Goal: Task Accomplishment & Management: Use online tool/utility

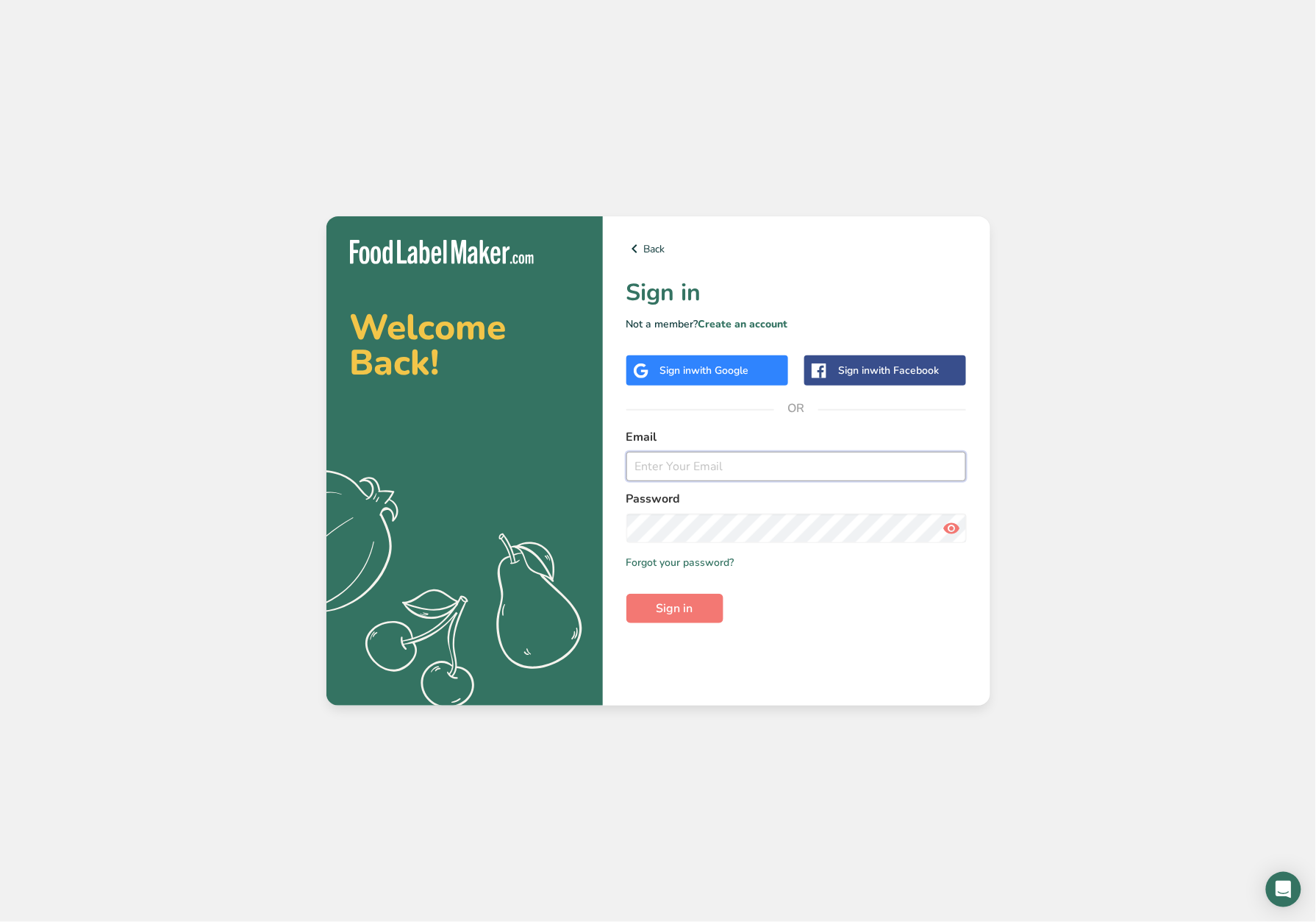
click at [682, 477] on form "Email Password Remember me Forgot your password? Sign in" at bounding box center [796, 525] width 341 height 195
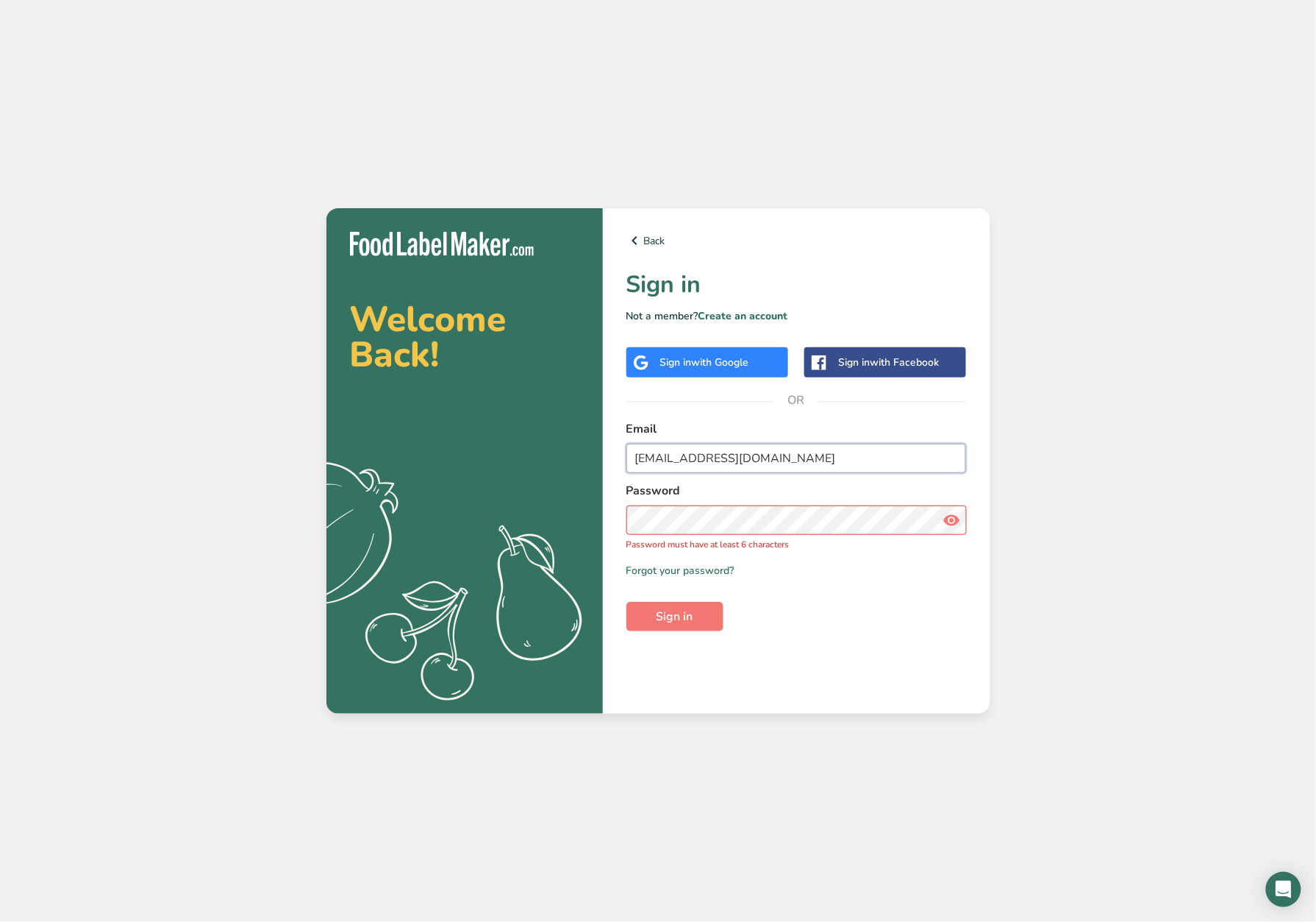
type input "[EMAIL_ADDRESS][DOMAIN_NAME]"
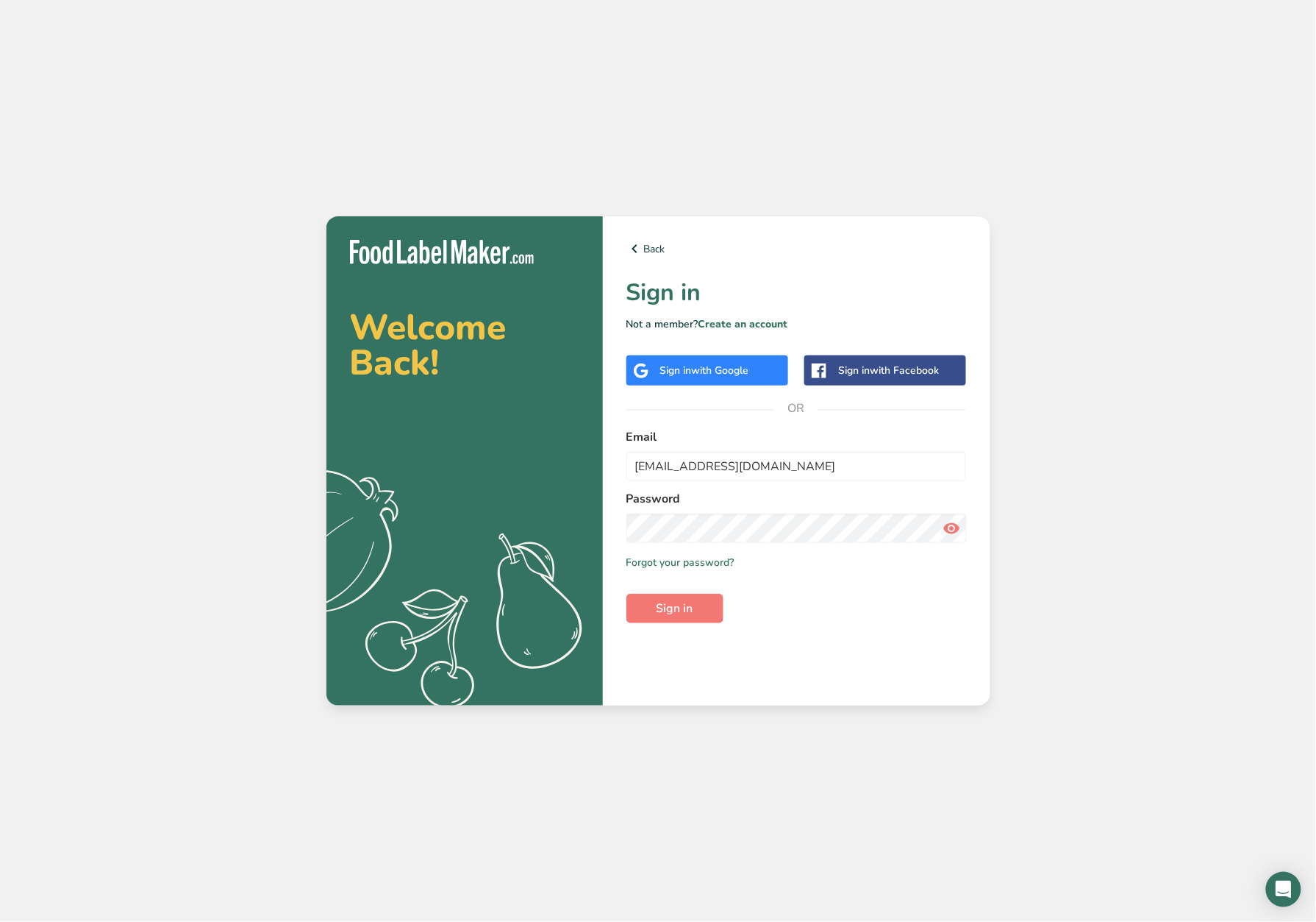
click at [951, 533] on icon at bounding box center [951, 528] width 18 height 27
click at [641, 618] on button "Sign in" at bounding box center [675, 608] width 97 height 29
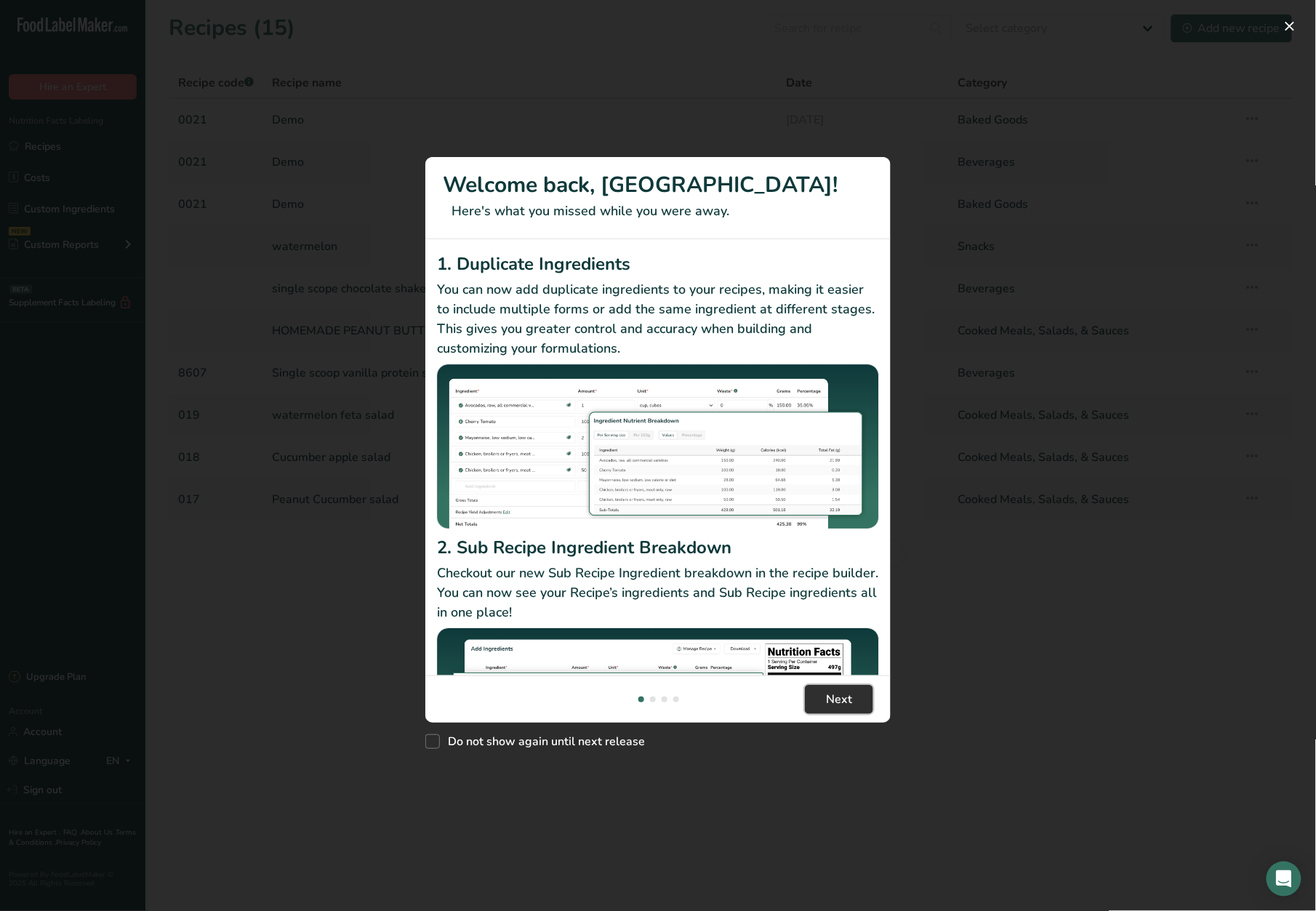
click at [847, 701] on span "Next" at bounding box center [839, 699] width 27 height 18
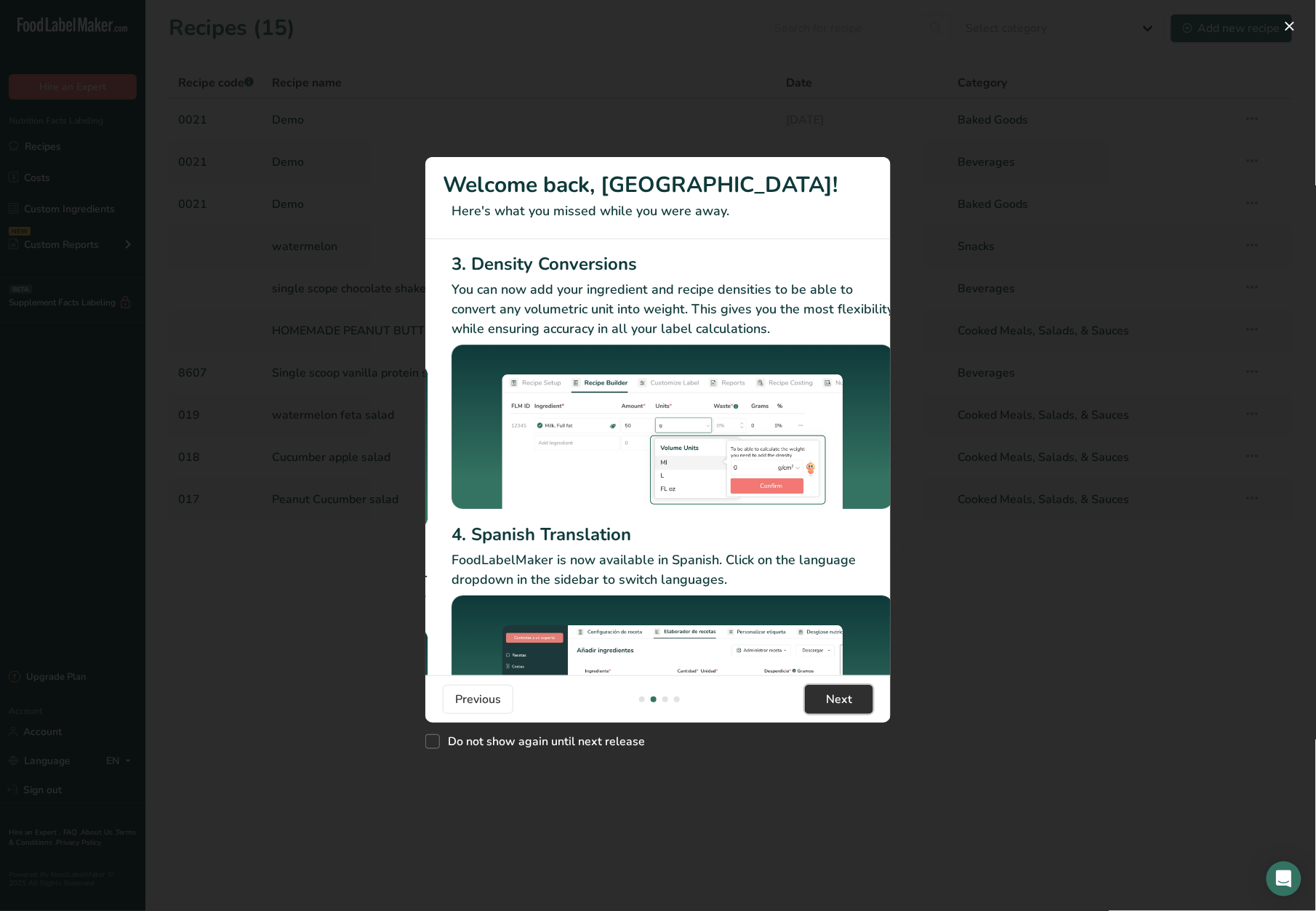
click at [847, 701] on span "Next" at bounding box center [839, 699] width 27 height 18
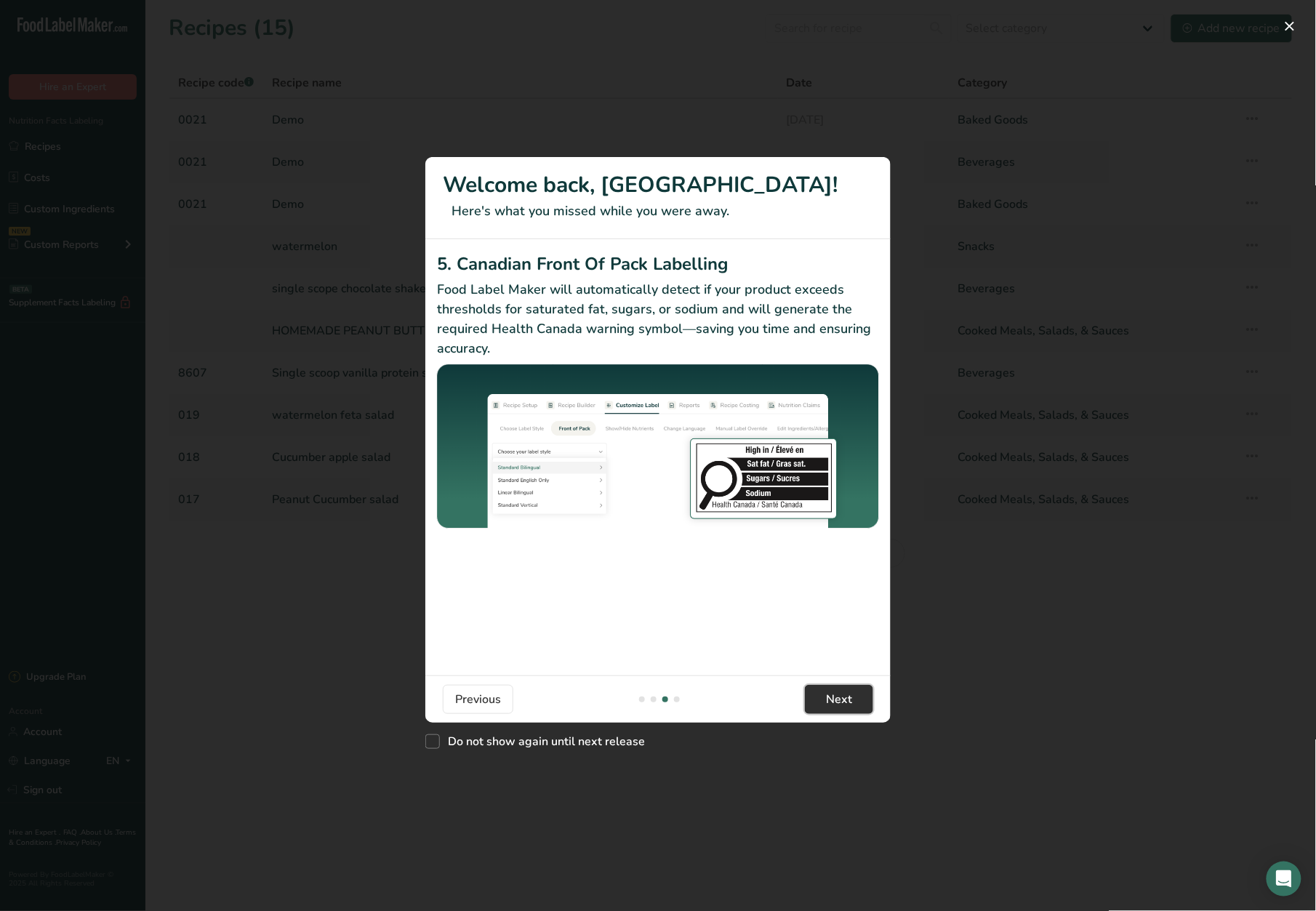
click at [847, 701] on span "Next" at bounding box center [839, 699] width 27 height 18
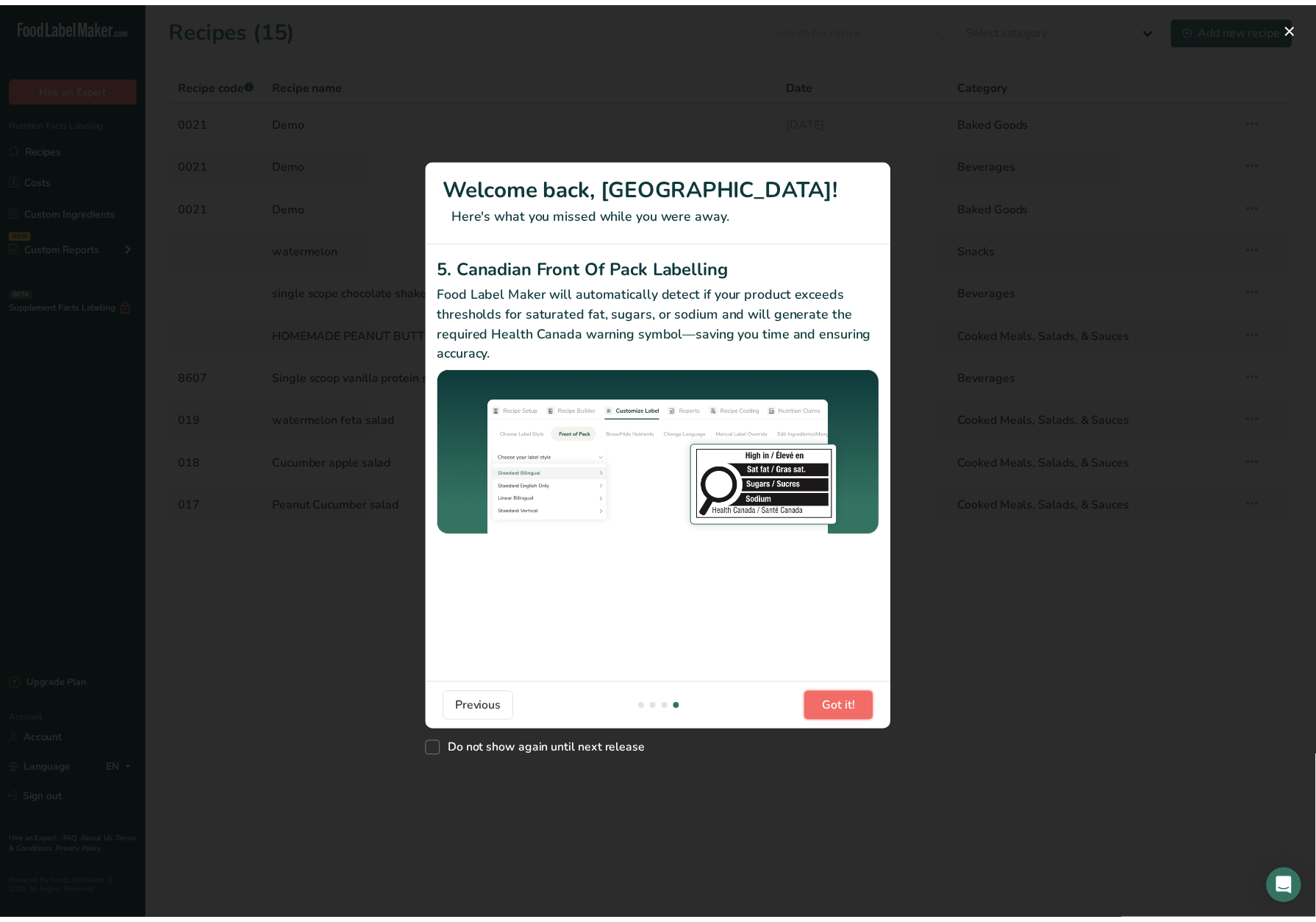
scroll to position [0, 1397]
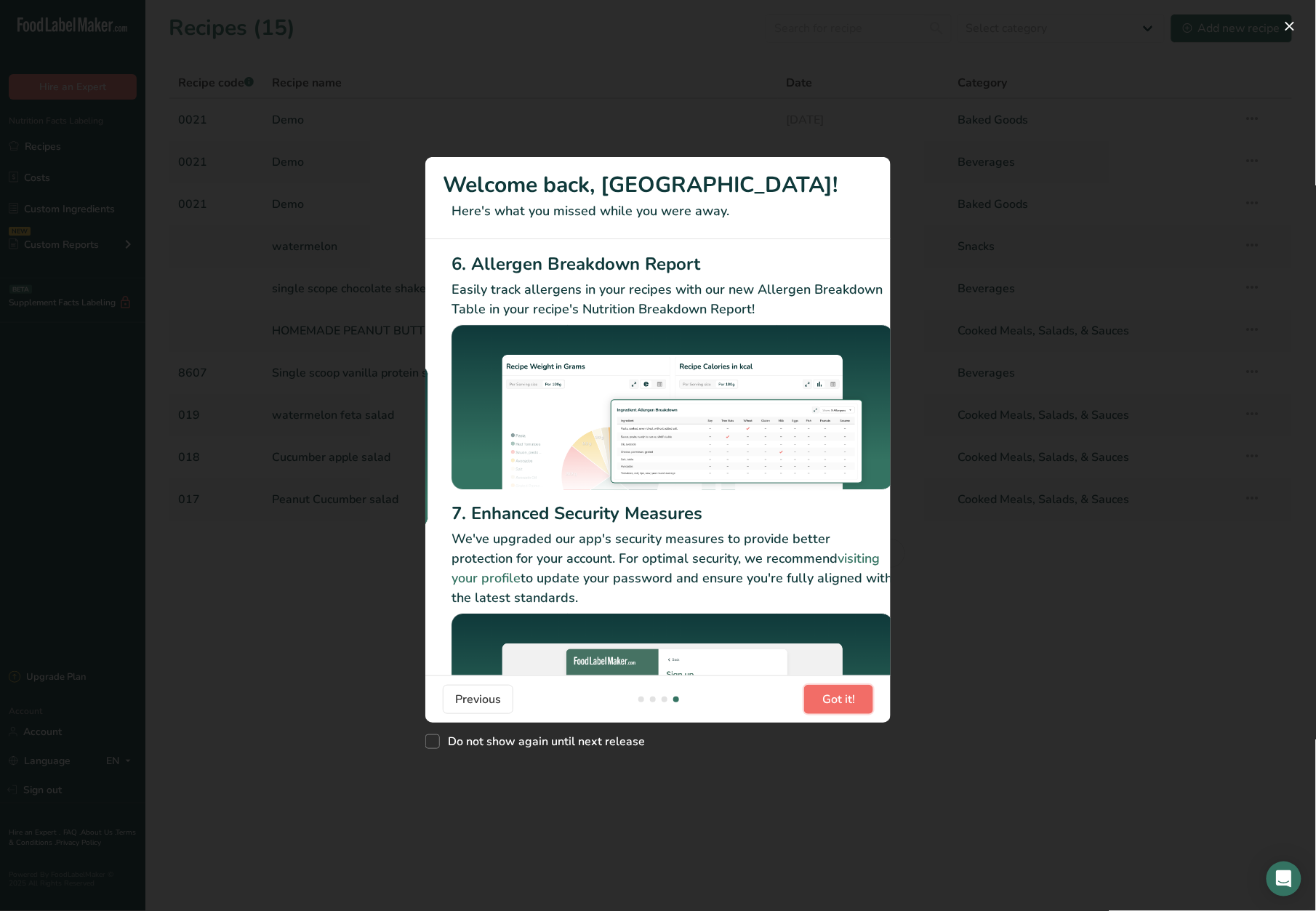
click at [847, 701] on span "Got it!" at bounding box center [838, 699] width 32 height 18
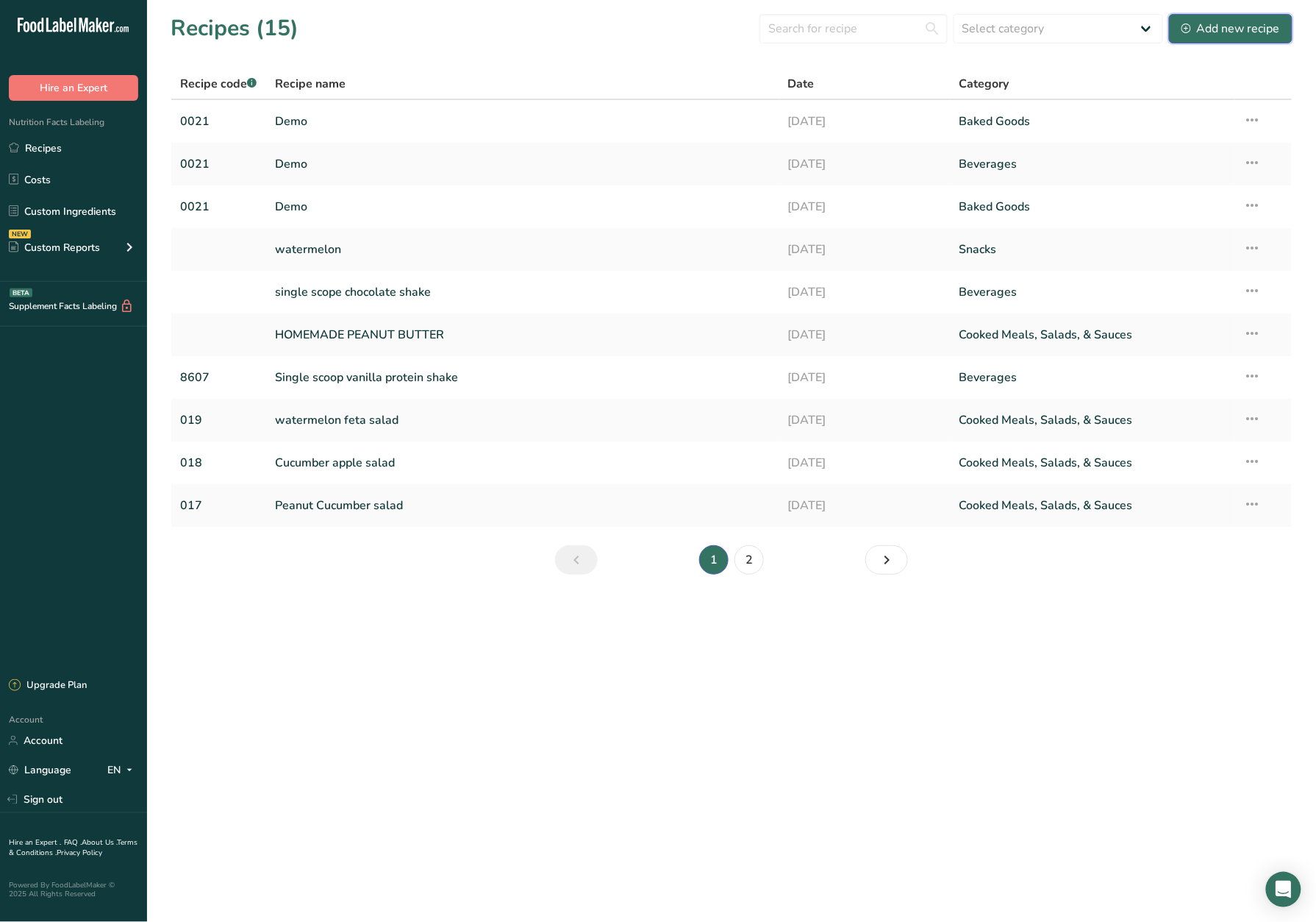
click at [1244, 31] on div "Add new recipe" at bounding box center [1231, 29] width 98 height 18
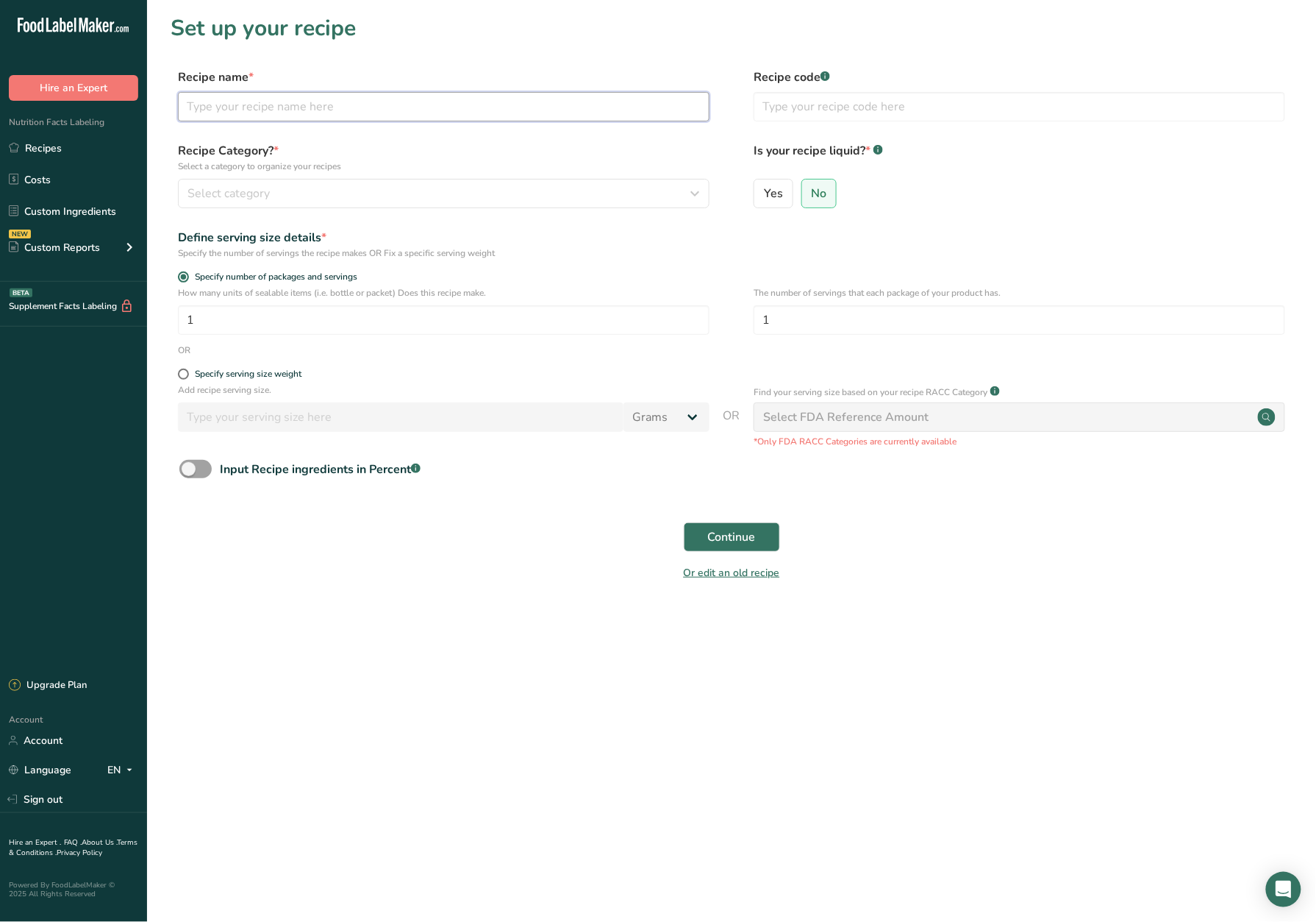
click at [380, 103] on input "text" at bounding box center [444, 106] width 532 height 29
type input "raspberry ice tea"
click at [499, 195] on div "Select category" at bounding box center [440, 194] width 504 height 18
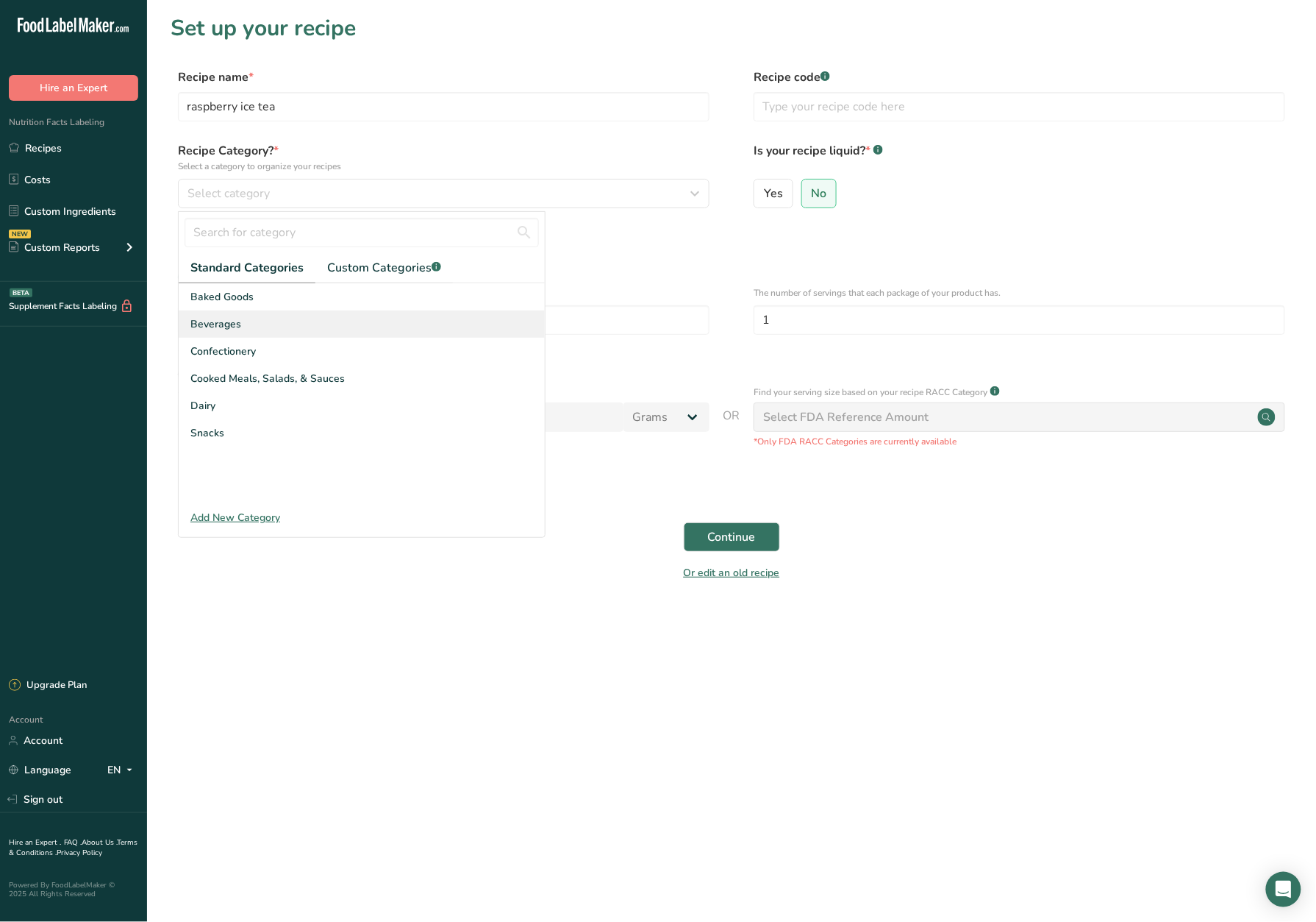
click at [404, 325] on div "Beverages" at bounding box center [362, 324] width 366 height 27
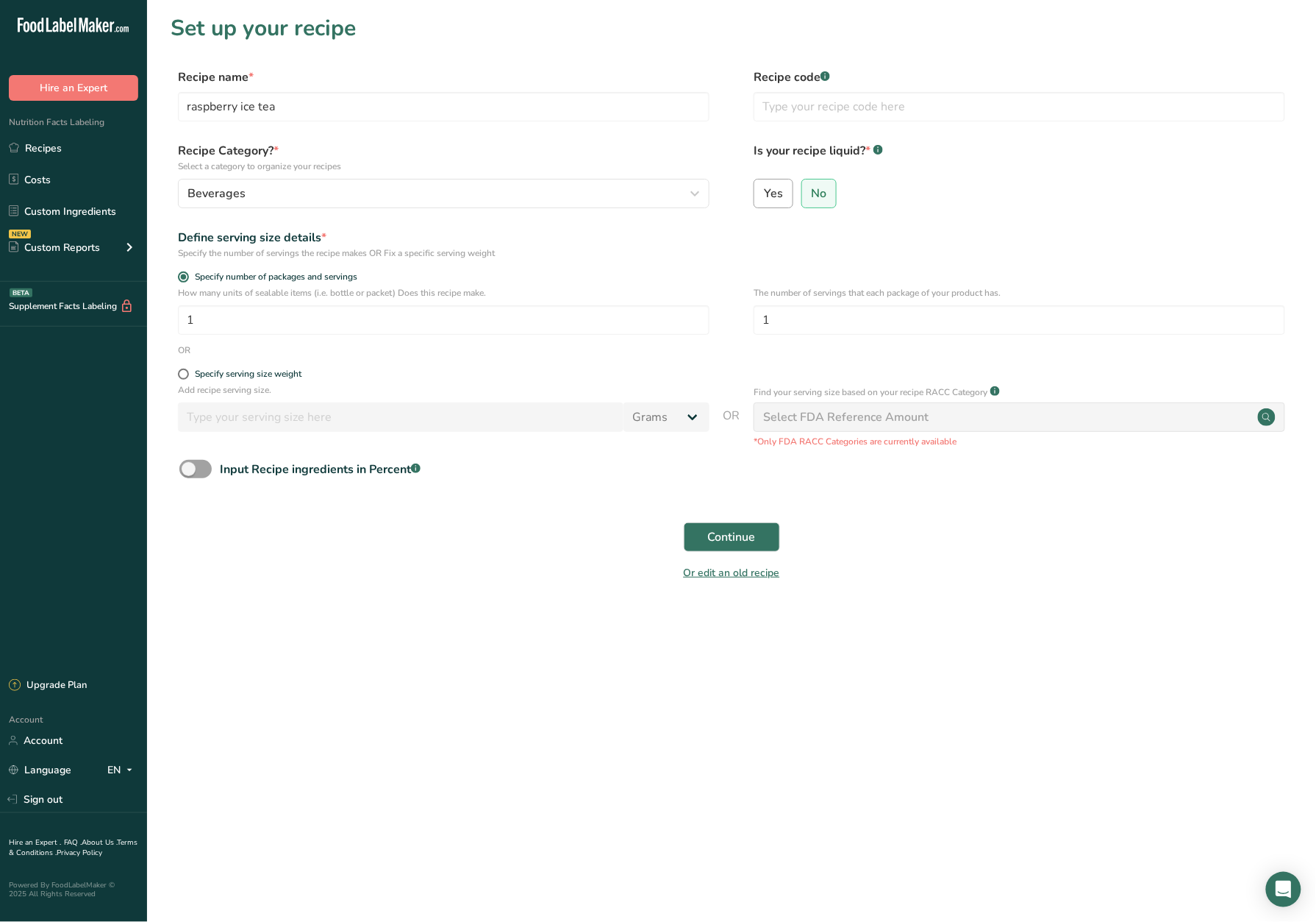
click at [786, 206] on label "Yes" at bounding box center [773, 193] width 40 height 29
click at [764, 198] on input "Yes" at bounding box center [759, 192] width 10 height 10
radio input "true"
radio input "false"
select select "22"
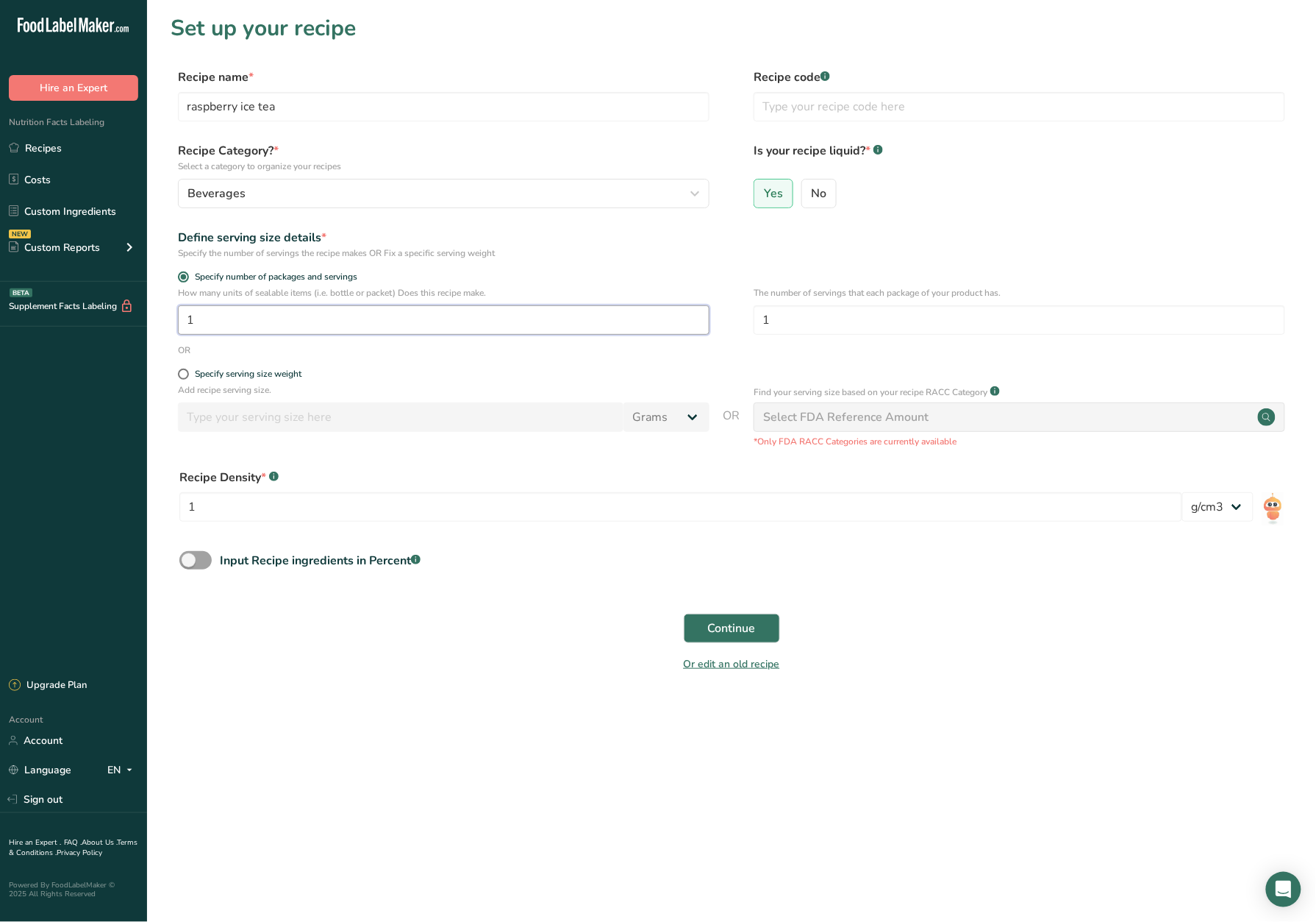
drag, startPoint x: 265, startPoint y: 319, endPoint x: 160, endPoint y: 330, distance: 105.6
click at [160, 330] on section "Set up your recipe Recipe name * raspberry ice tea Recipe code .a-a{fill:#34736…" at bounding box center [731, 352] width 1169 height 705
click at [484, 354] on div "OR" at bounding box center [731, 351] width 1122 height 13
click at [237, 374] on div "Specify serving size weight" at bounding box center [248, 374] width 107 height 11
click at [188, 374] on input "Specify serving size weight" at bounding box center [183, 374] width 10 height 10
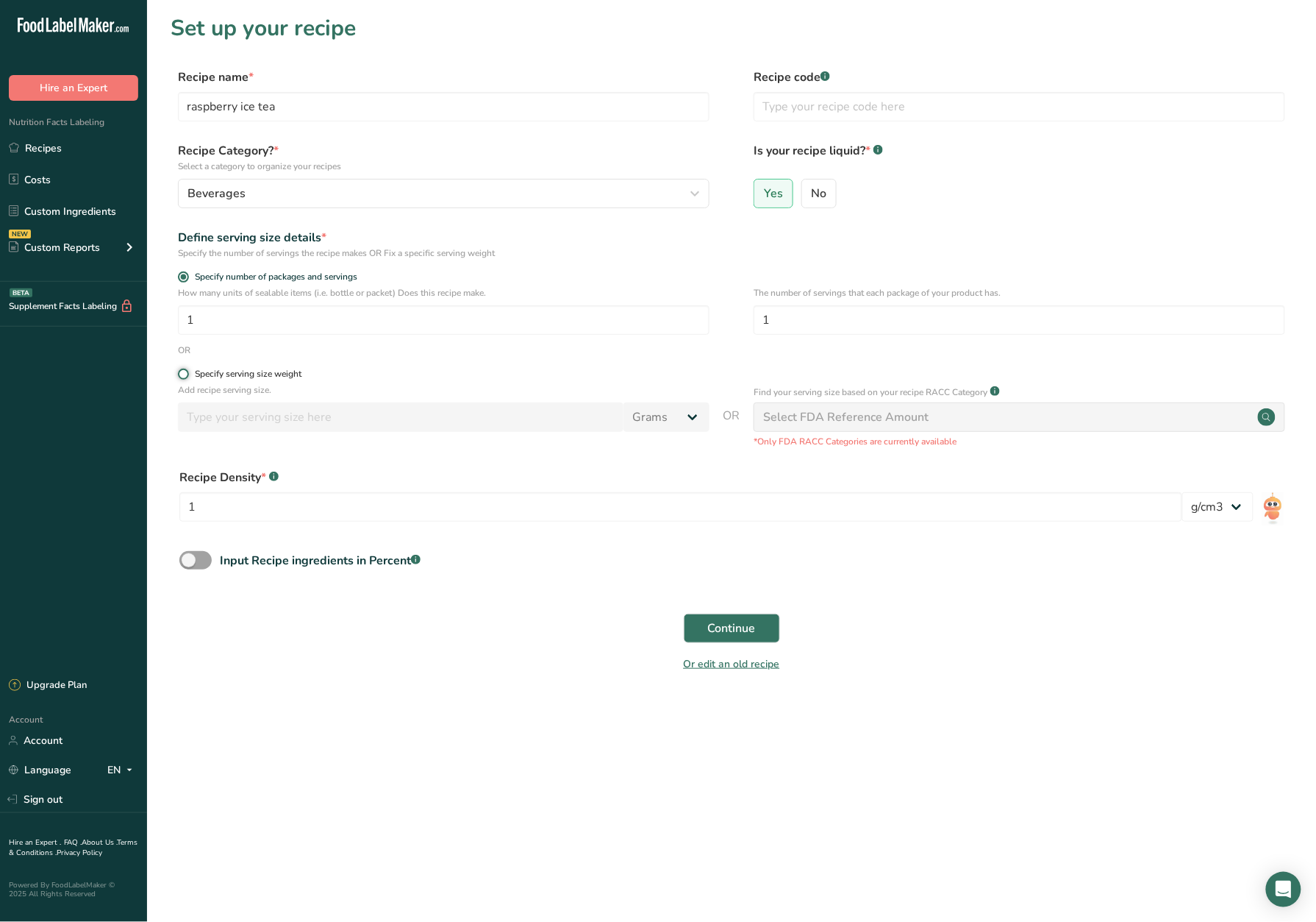
radio input "true"
radio input "false"
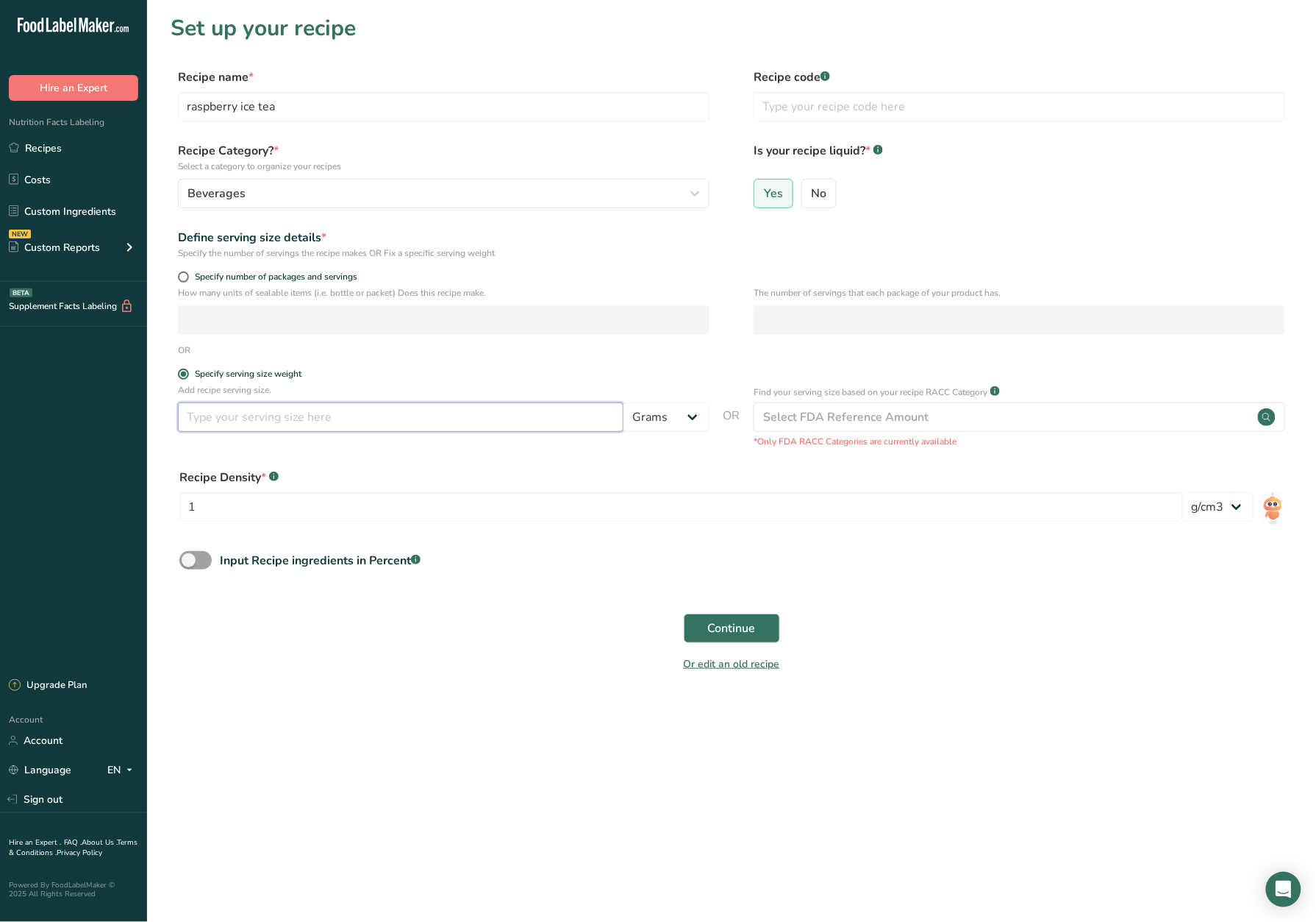
click at [327, 424] on input "number" at bounding box center [401, 416] width 446 height 29
type input "200"
click at [853, 428] on div "Select FDA Reference Amount" at bounding box center [1019, 416] width 532 height 29
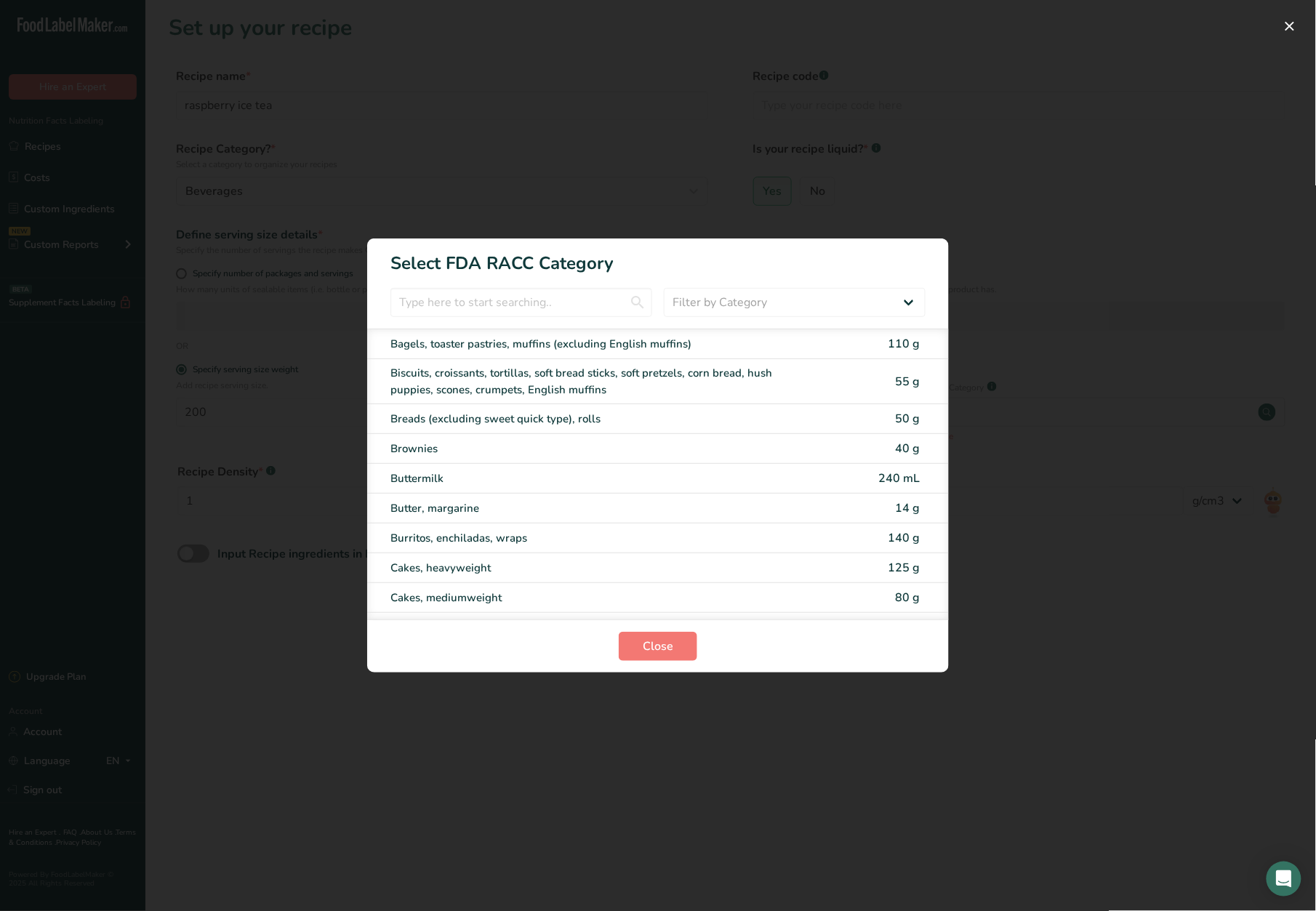
click at [1301, 571] on div "RACC Category Selection Modal" at bounding box center [658, 456] width 1316 height 911
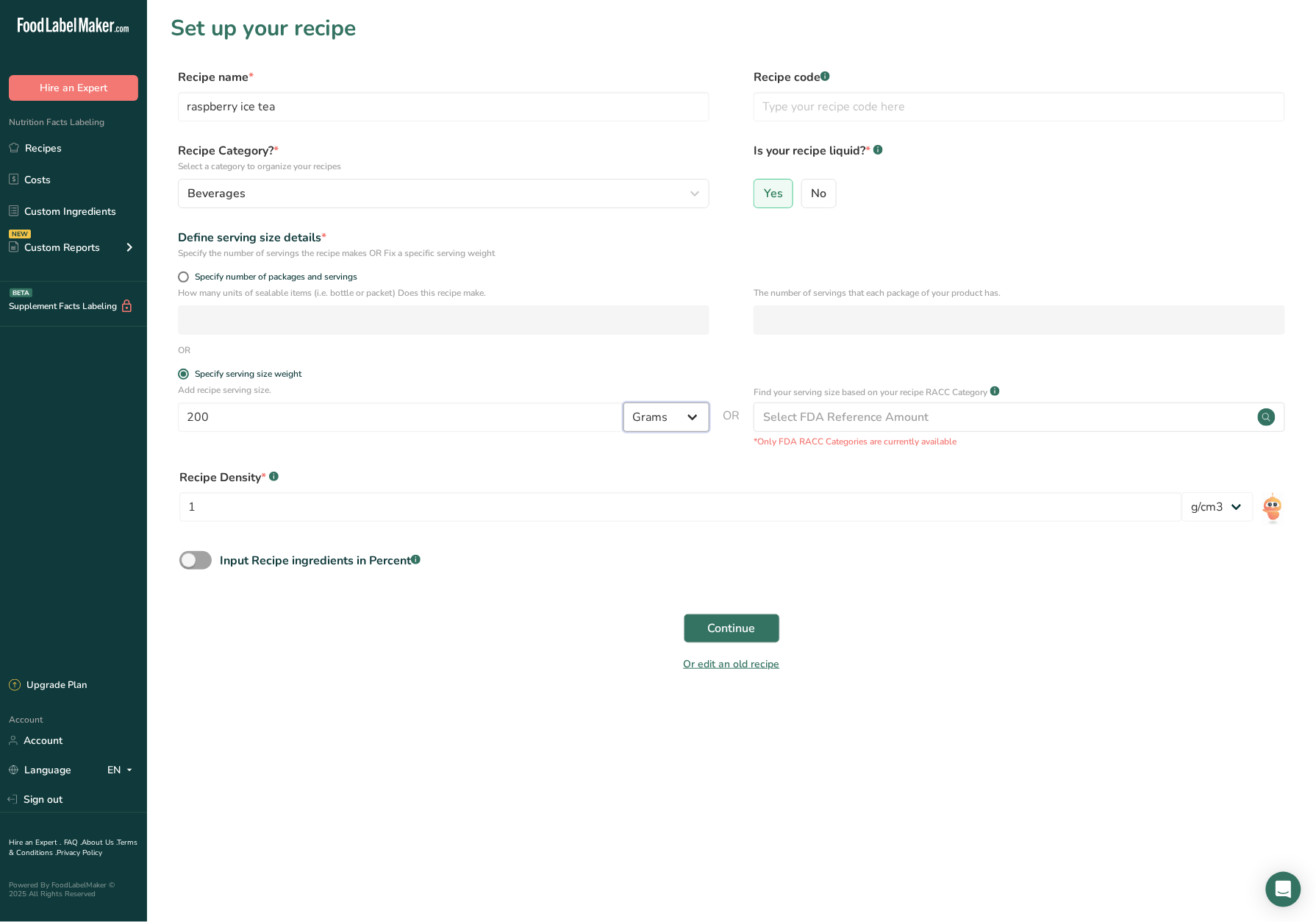
click at [692, 428] on select "Grams kg mg mcg lb oz l mL fl oz tbsp tsp cup qt gallon" at bounding box center [666, 416] width 86 height 29
select select "17"
click at [623, 404] on select "Grams kg mg mcg lb oz l mL fl oz tbsp tsp cup qt gallon" at bounding box center [666, 416] width 86 height 29
click at [481, 518] on input "1" at bounding box center [681, 507] width 1003 height 29
paste input "1.278"
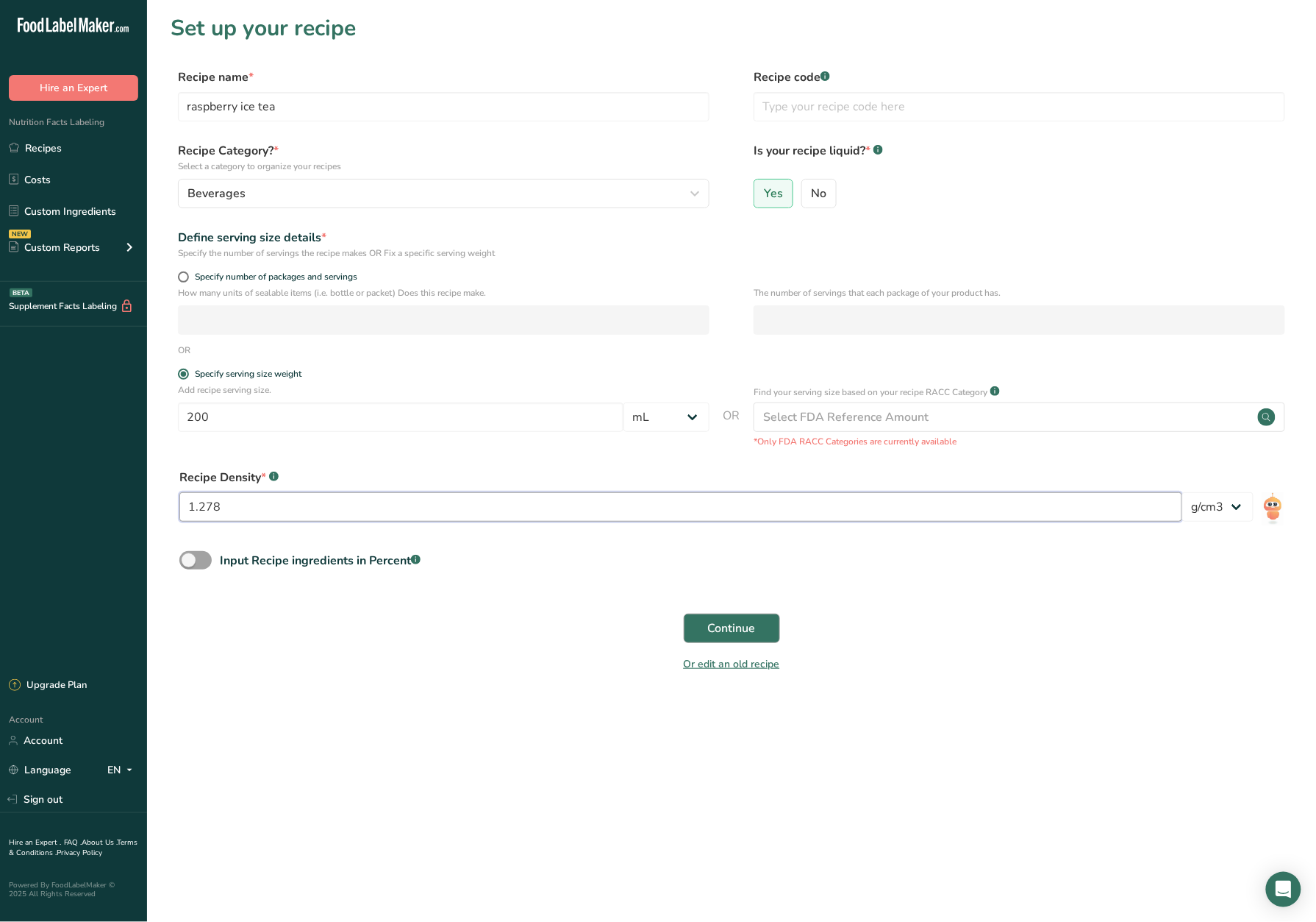
type input "1.278"
click at [738, 640] on button "Continue" at bounding box center [731, 628] width 96 height 29
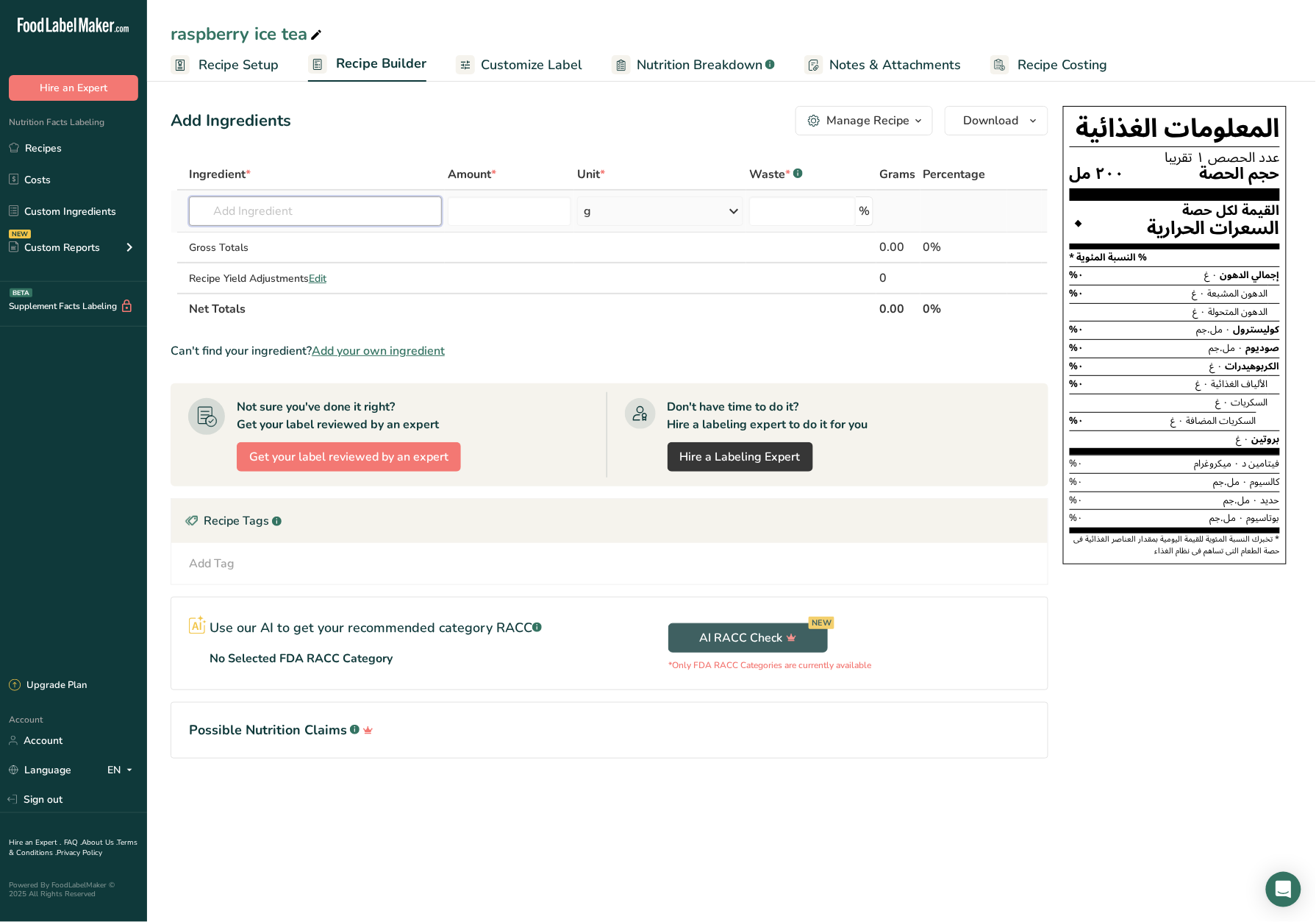
click at [357, 207] on input "text" at bounding box center [315, 210] width 253 height 29
type input "peach tea"
click at [312, 315] on div "Add your own ingredient" at bounding box center [315, 313] width 230 height 16
click at [421, 348] on span "Add your own ingredient" at bounding box center [378, 351] width 133 height 18
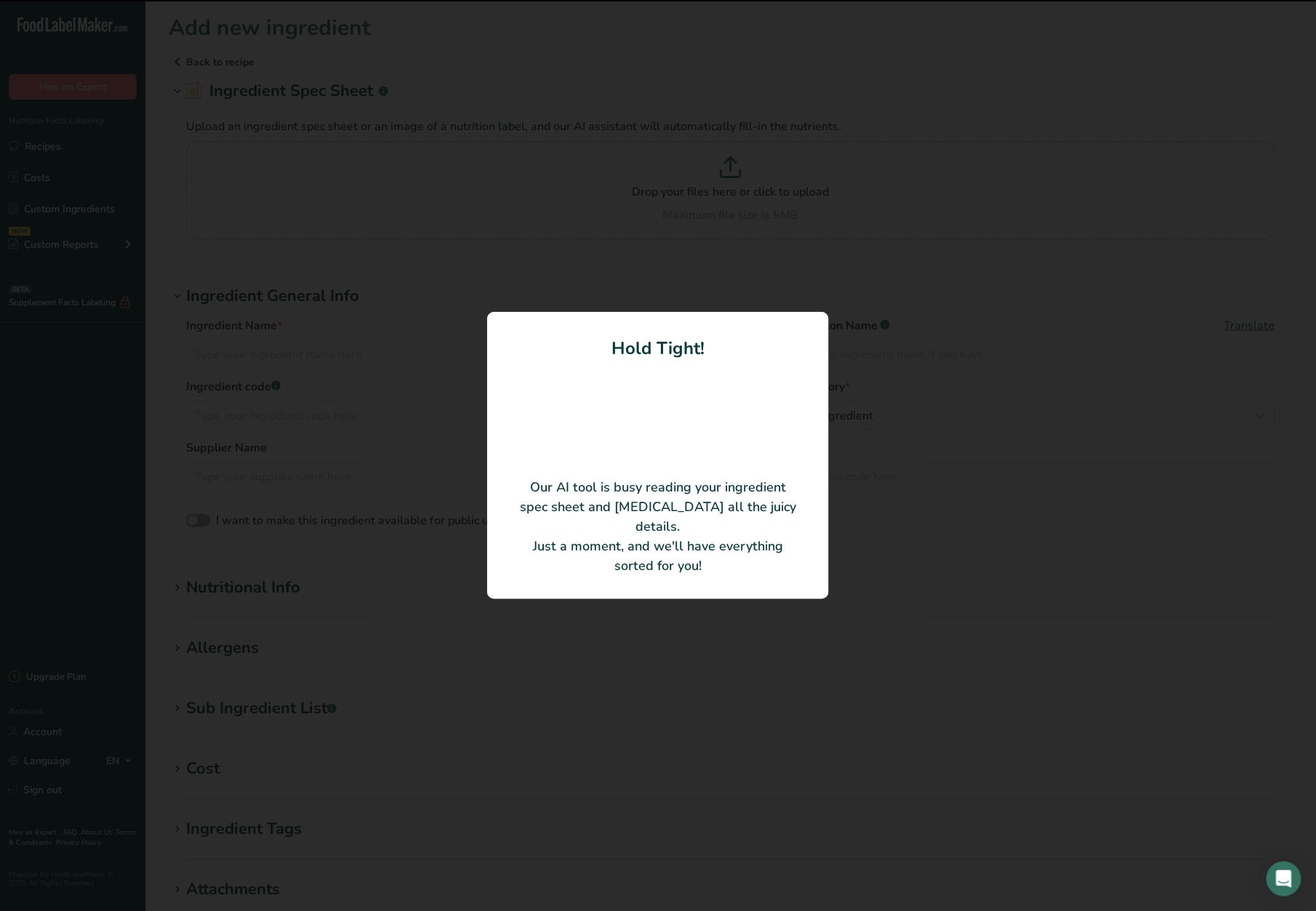
type input "Peach Tea Syrup - Peach Tea Flavoured Syrup"
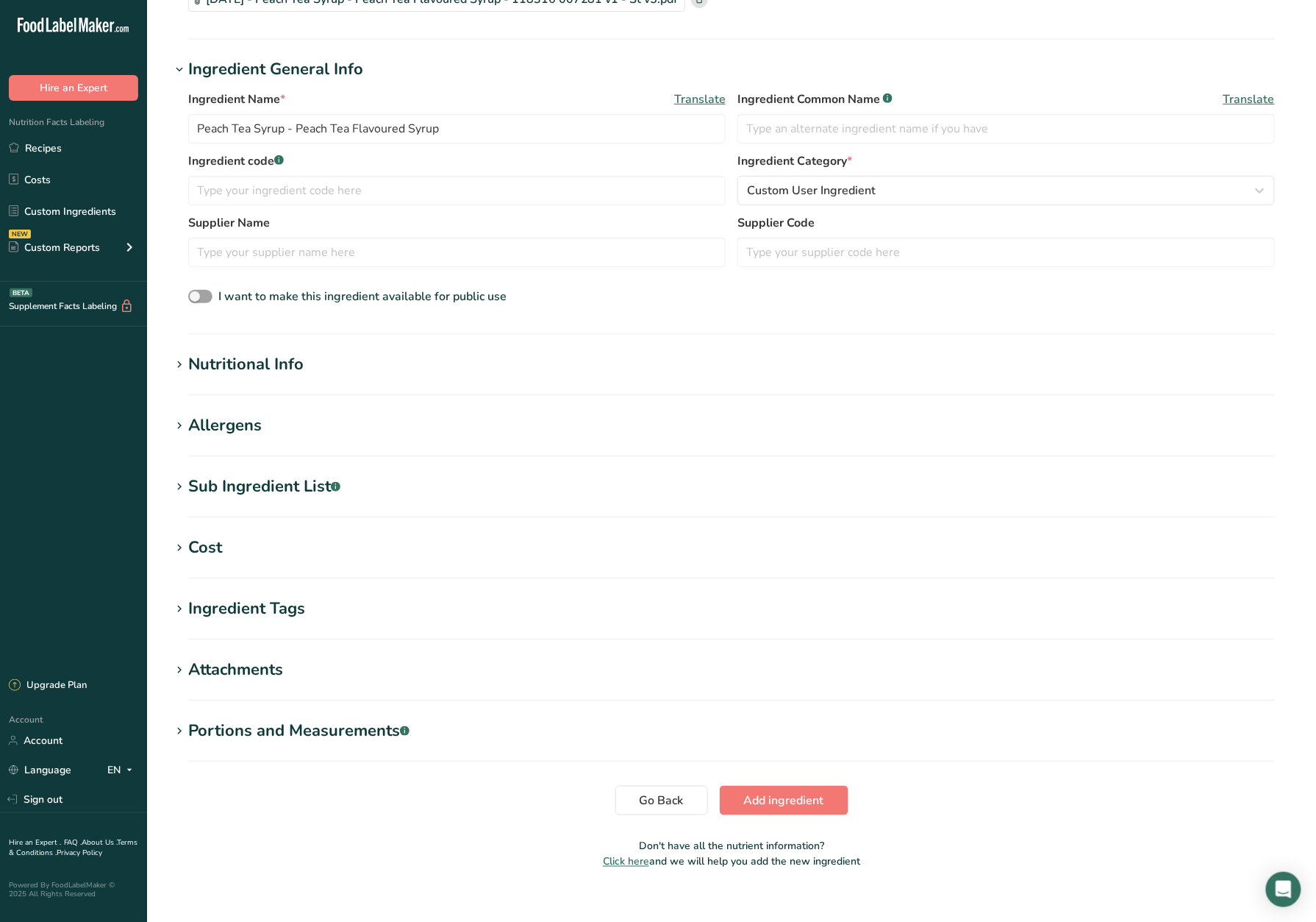
scroll to position [178, 0]
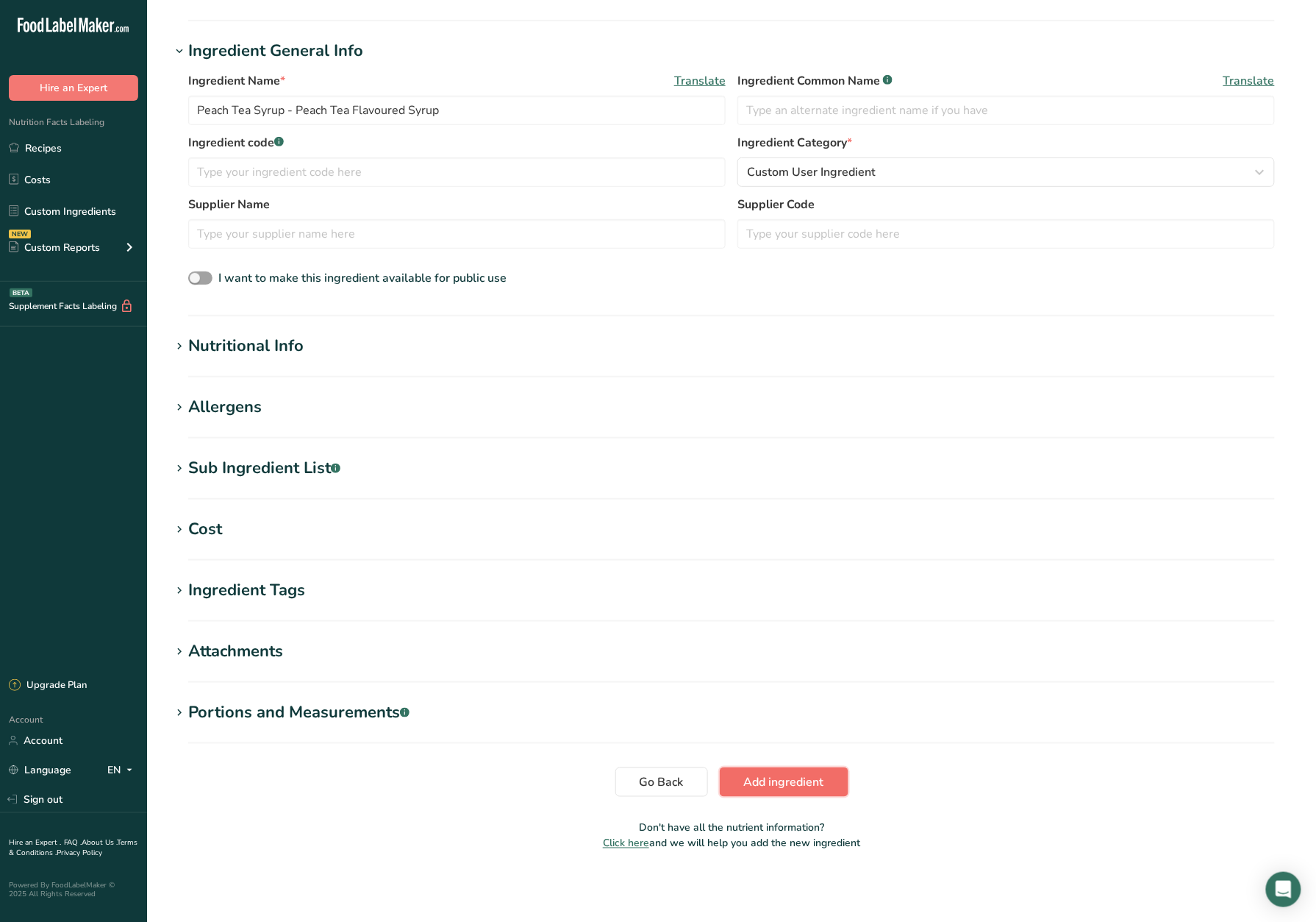
click at [810, 789] on span "Add ingredient" at bounding box center [784, 783] width 81 height 18
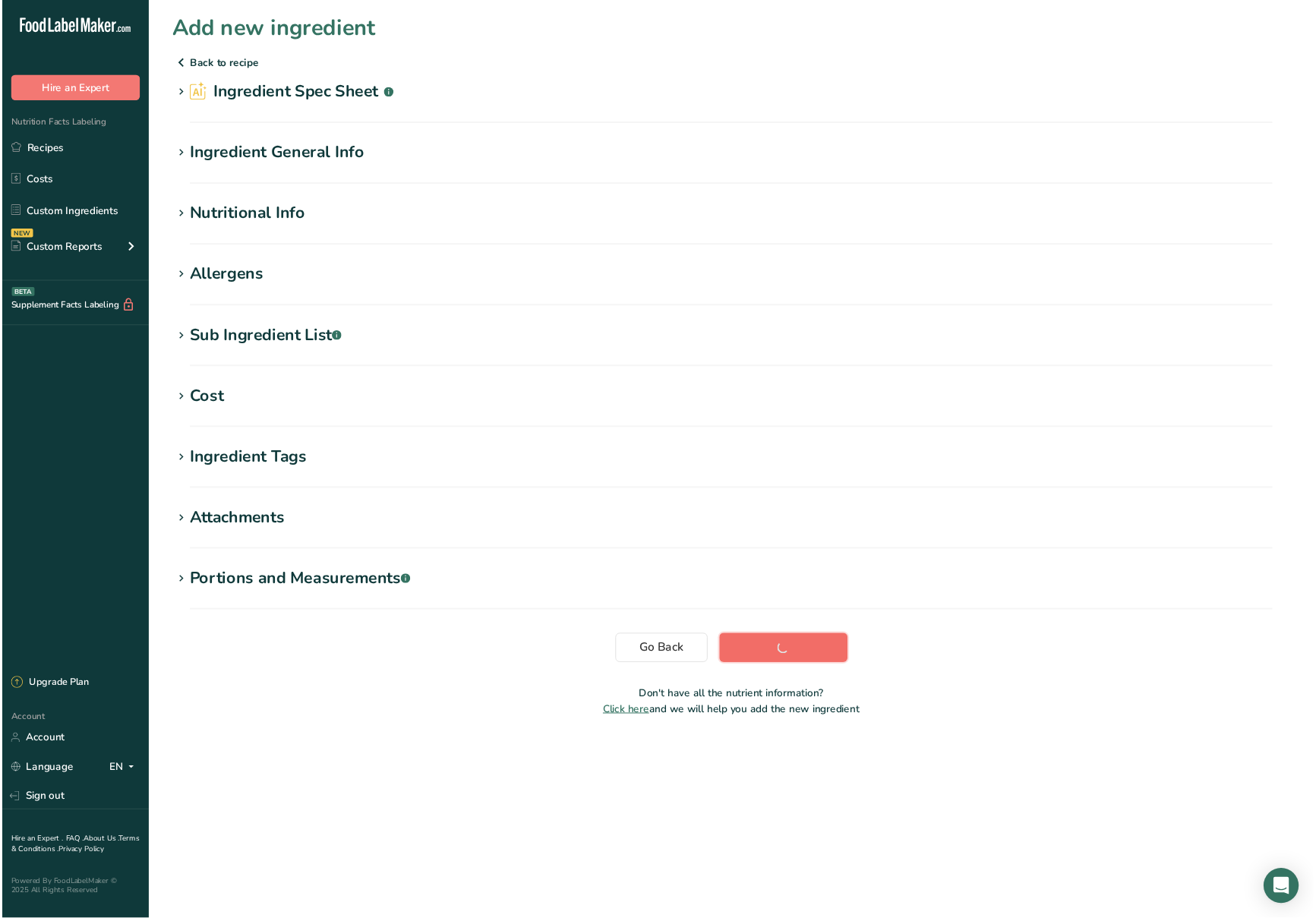
scroll to position [0, 0]
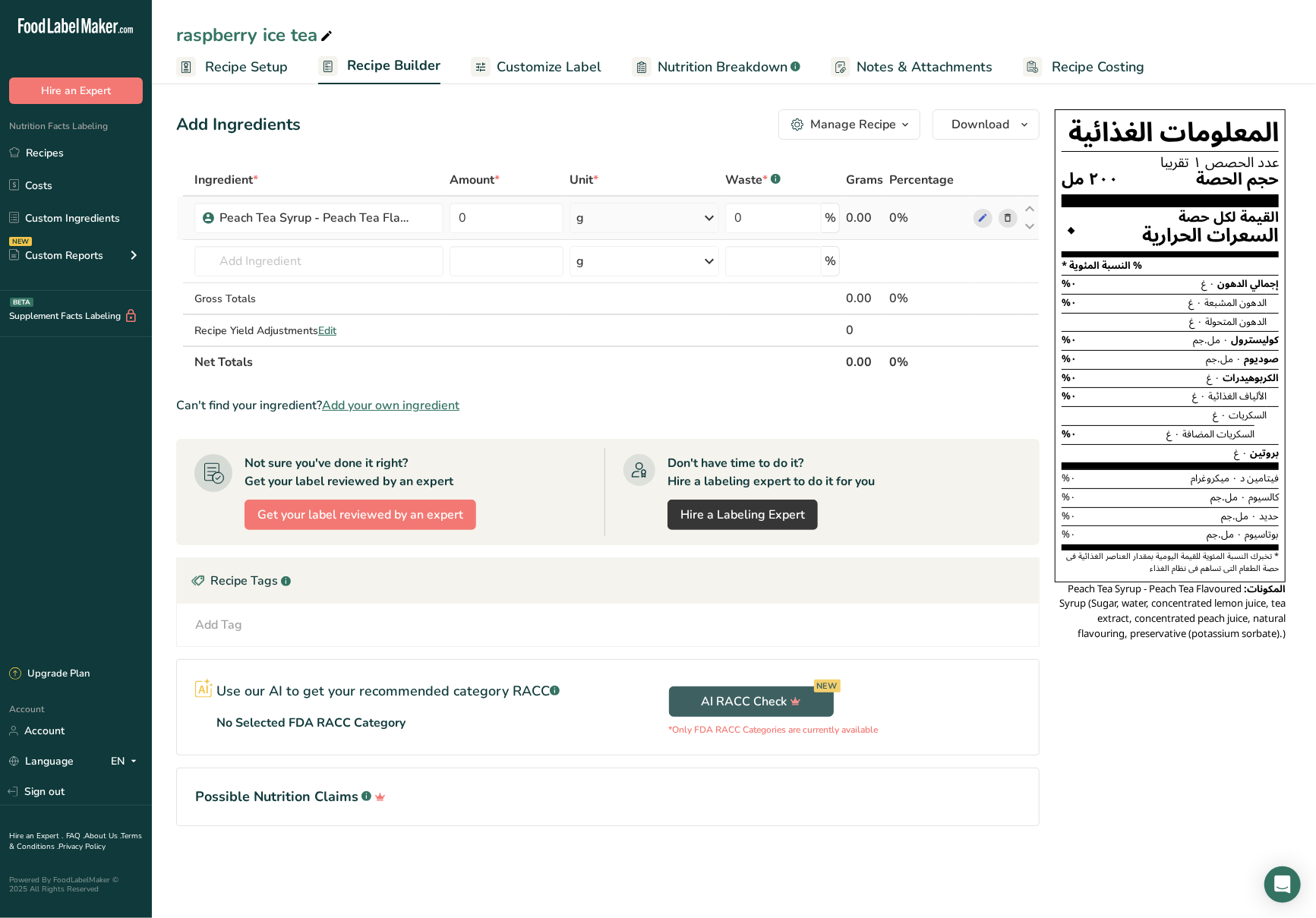
click at [631, 216] on div "g" at bounding box center [645, 217] width 149 height 30
click at [647, 408] on div "mL" at bounding box center [642, 409] width 116 height 16
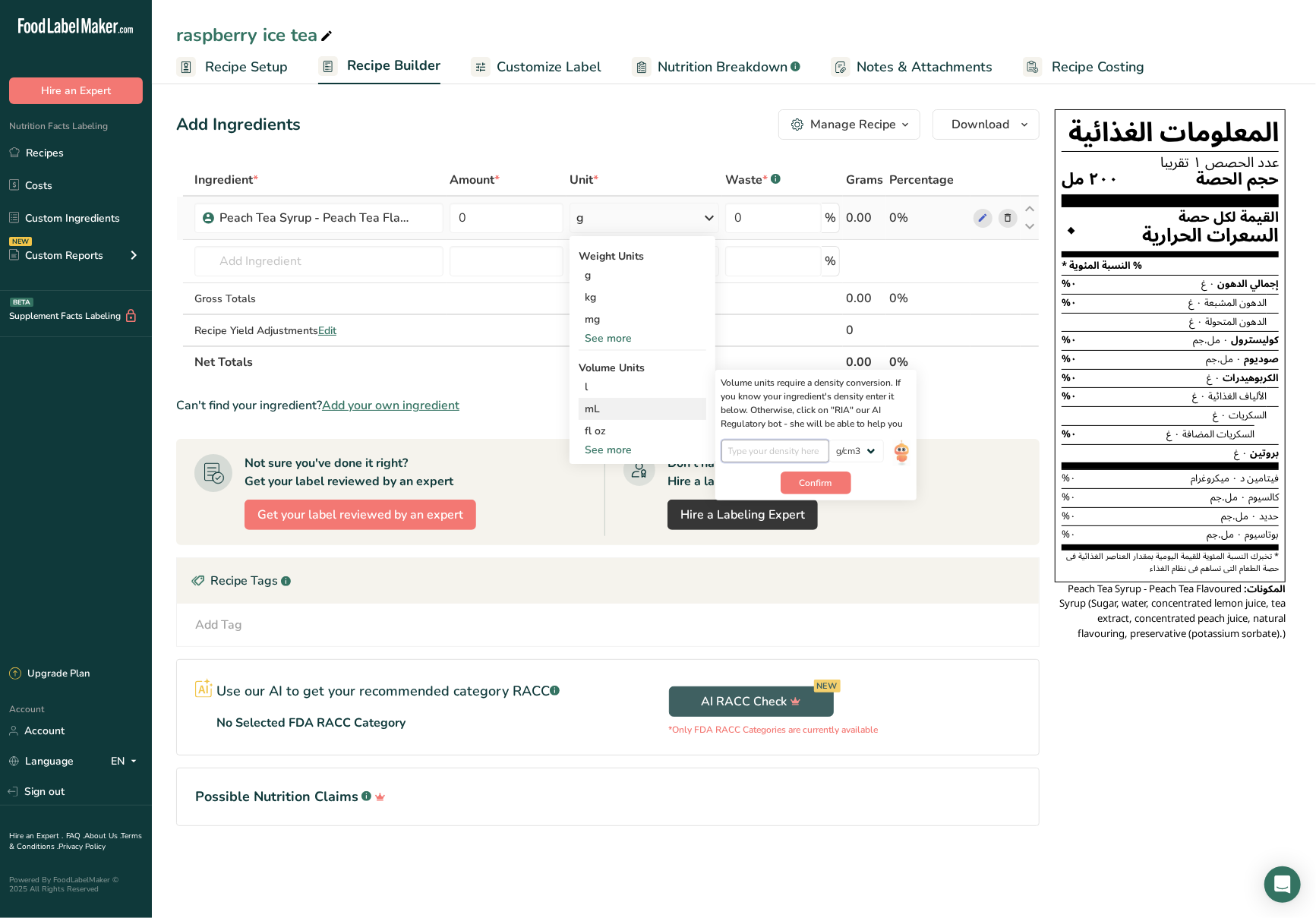
click at [778, 450] on input "number" at bounding box center [775, 451] width 109 height 23
type input "1.78"
click at [800, 478] on span "Confirm" at bounding box center [816, 483] width 32 height 14
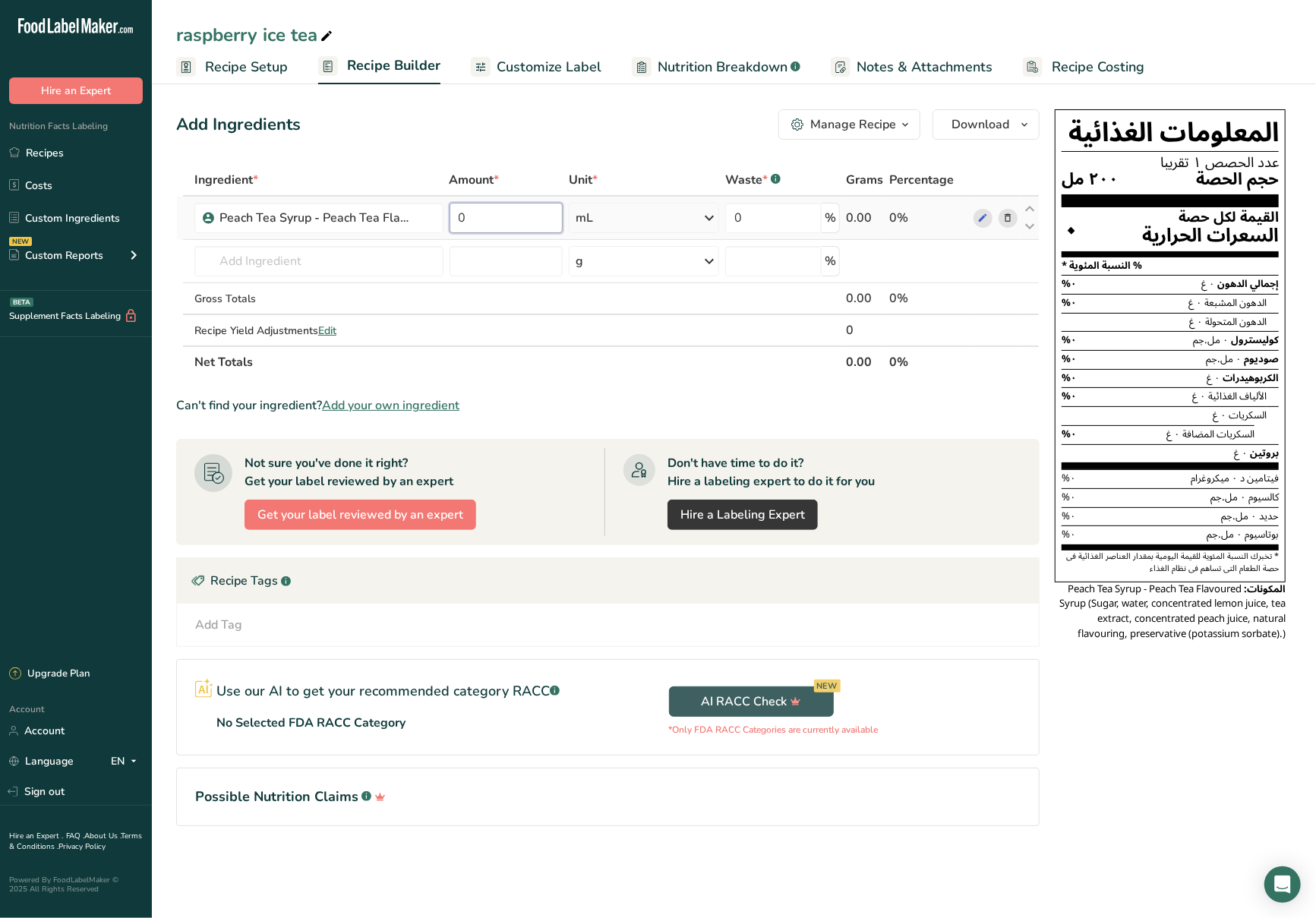
click at [536, 219] on input "0" at bounding box center [507, 217] width 114 height 30
type input "40"
click at [401, 258] on div "Ingredient * Amount * Unit * Waste * .a-a{fill:#347362;}.b-a{fill:#fff;} Grams …" at bounding box center [608, 271] width 863 height 214
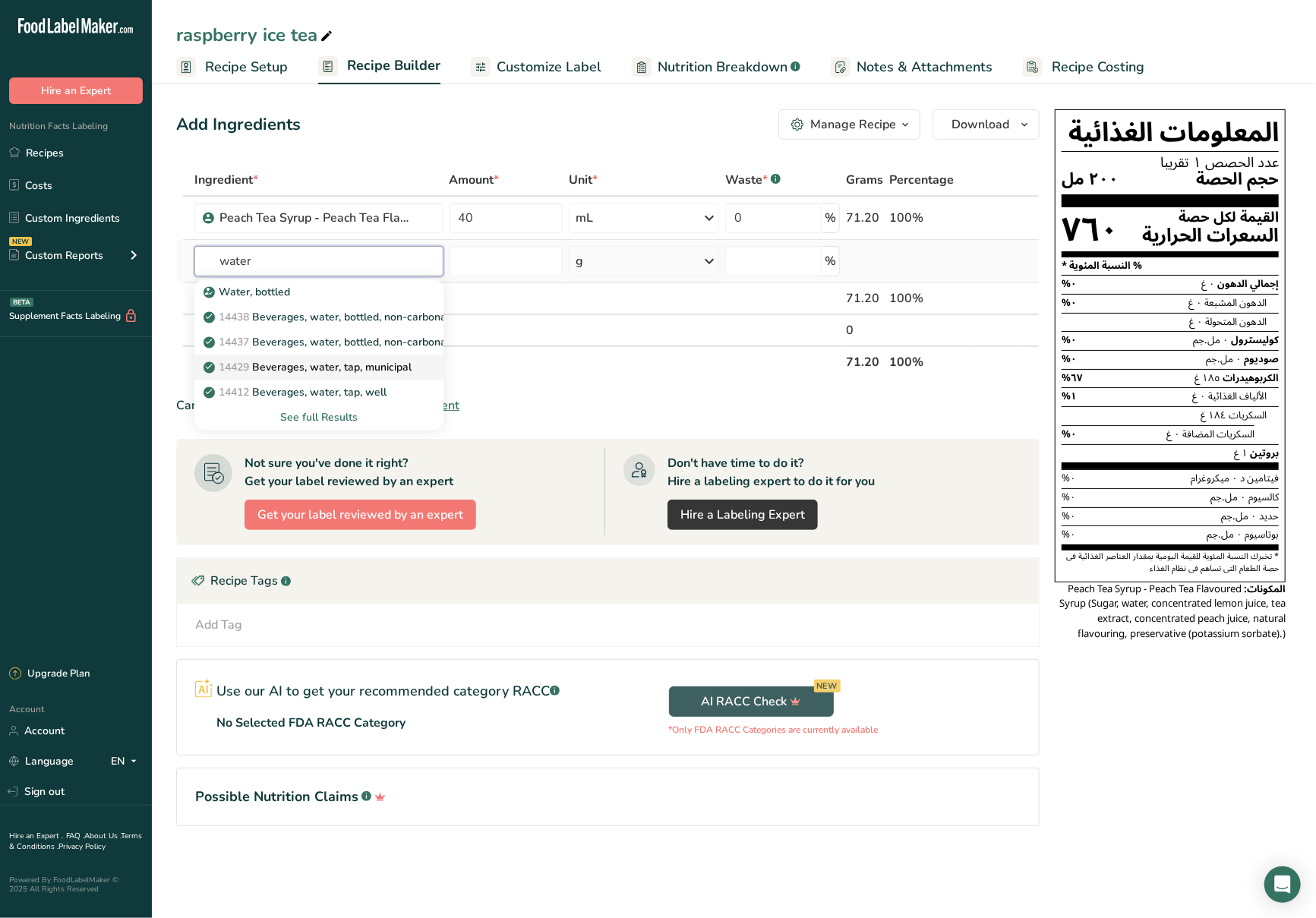
type input "water"
click at [341, 371] on p "14429 [GEOGRAPHIC_DATA], water, tap, municipal" at bounding box center [309, 367] width 205 height 16
type input "Beverages, water, tap, municipal"
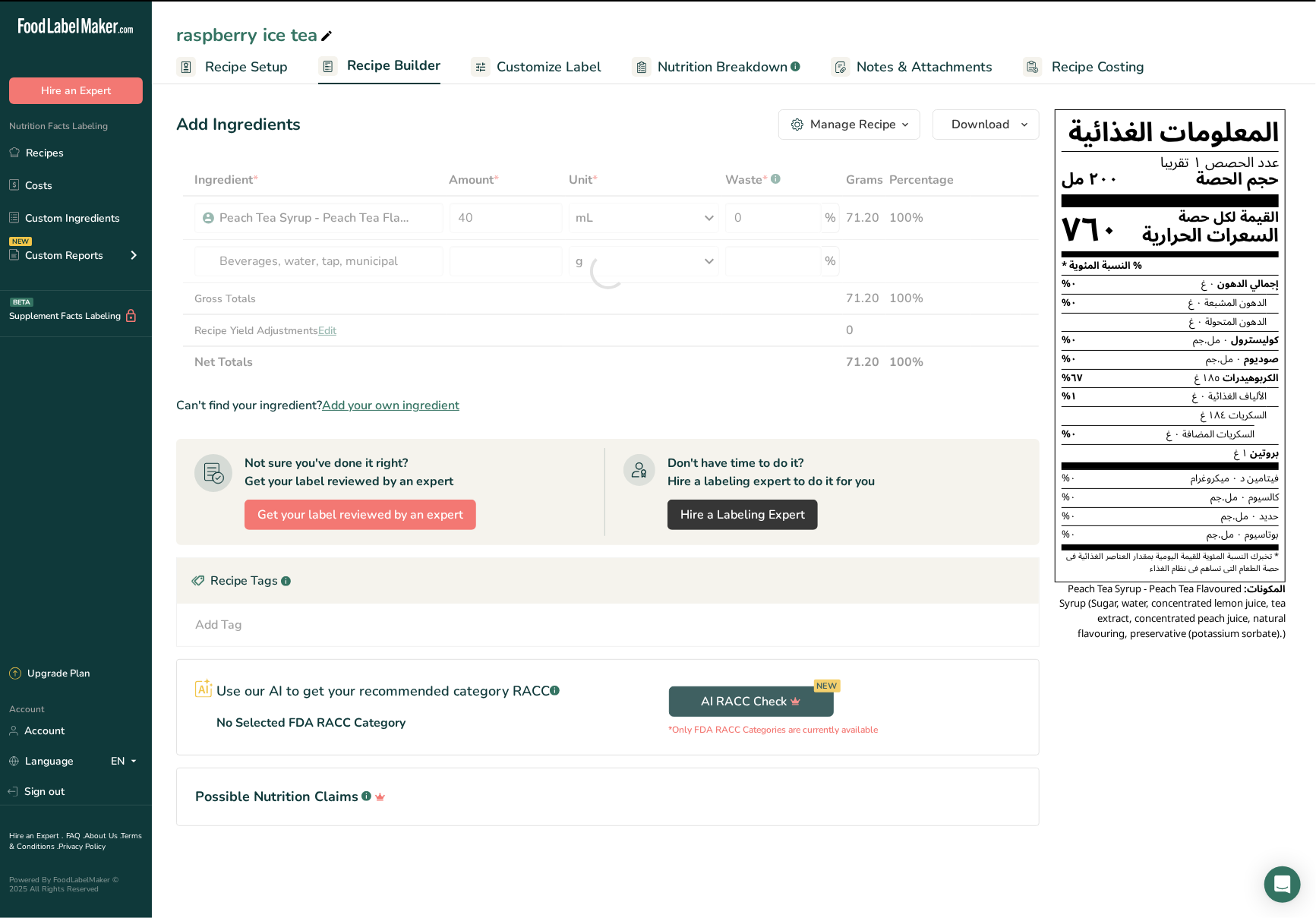
type input "0"
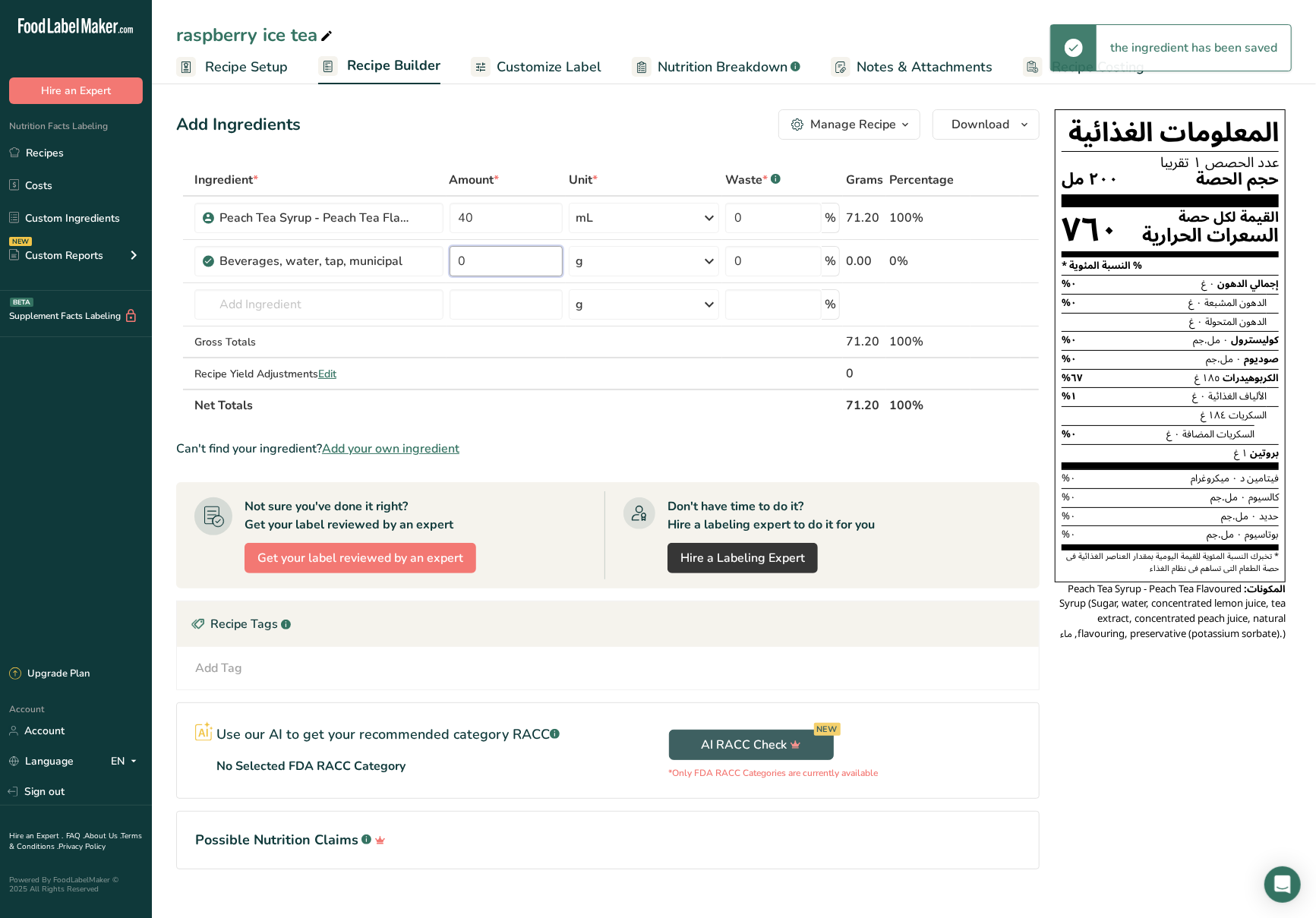
click at [487, 261] on input "0" at bounding box center [507, 261] width 114 height 30
type input "150"
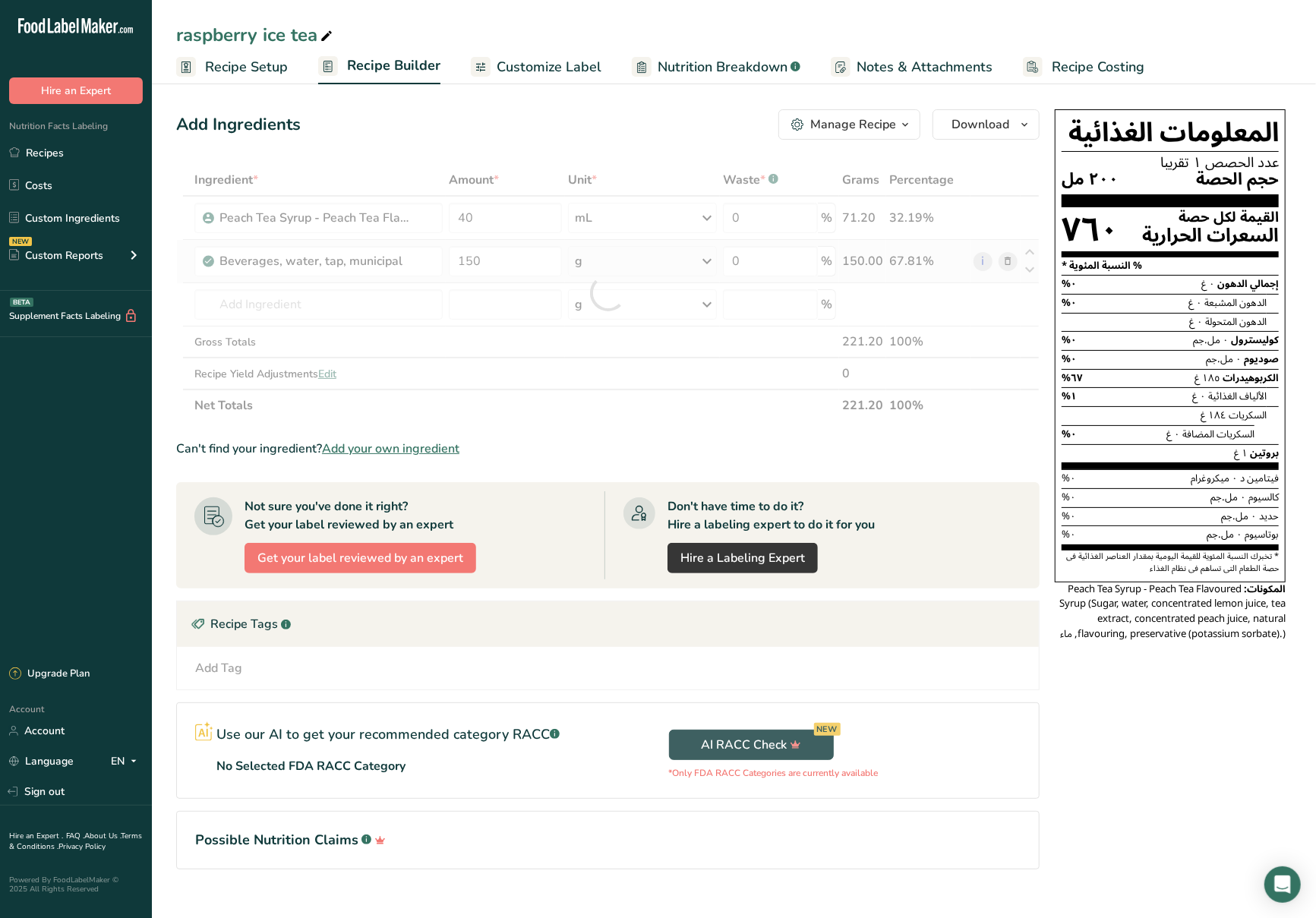
click at [621, 263] on div "Ingredient * Amount * Unit * Waste * .a-a{fill:#347362;}.b-a{fill:#fff;} Grams …" at bounding box center [608, 293] width 863 height 257
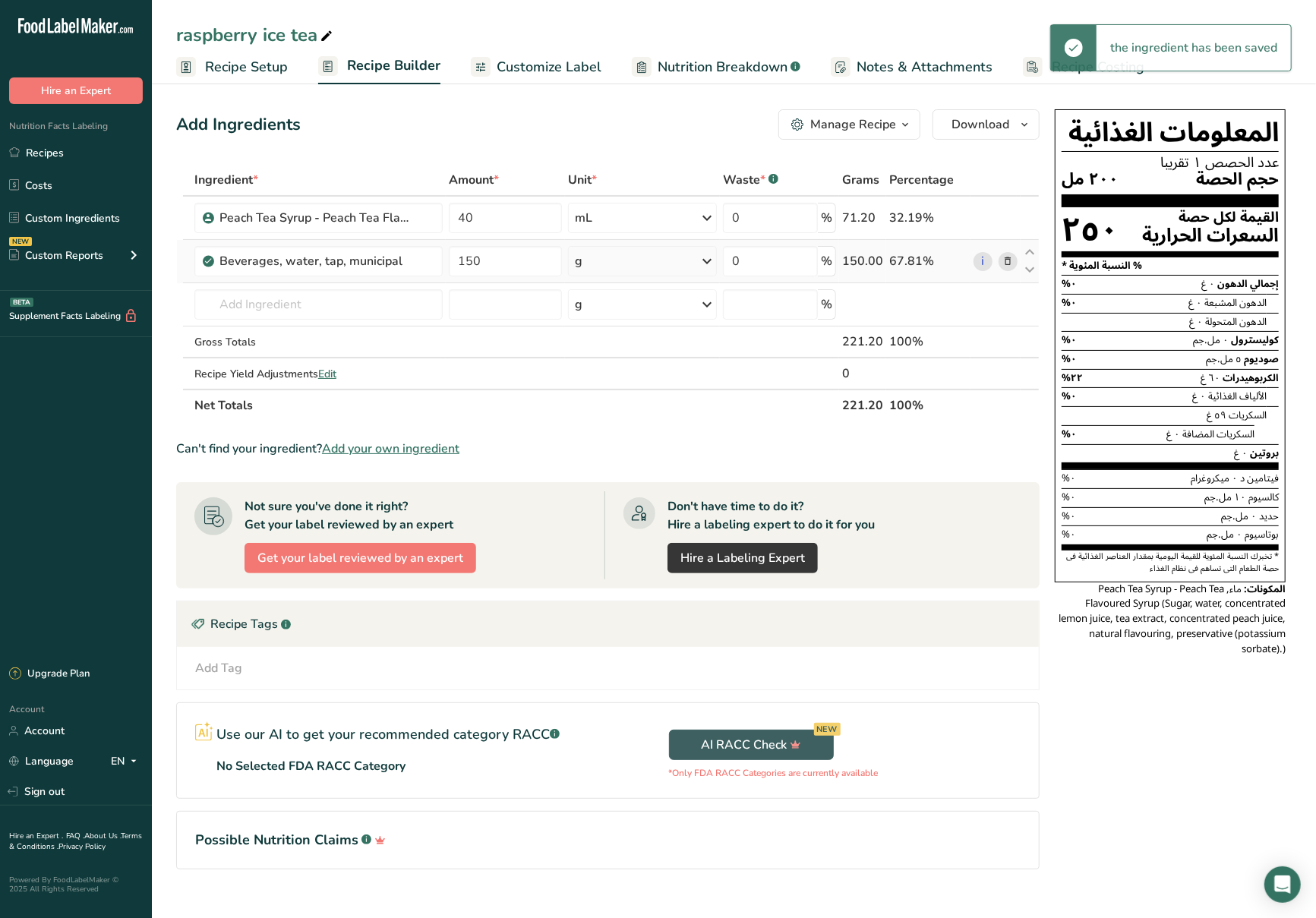
click at [685, 270] on div "g" at bounding box center [642, 261] width 149 height 30
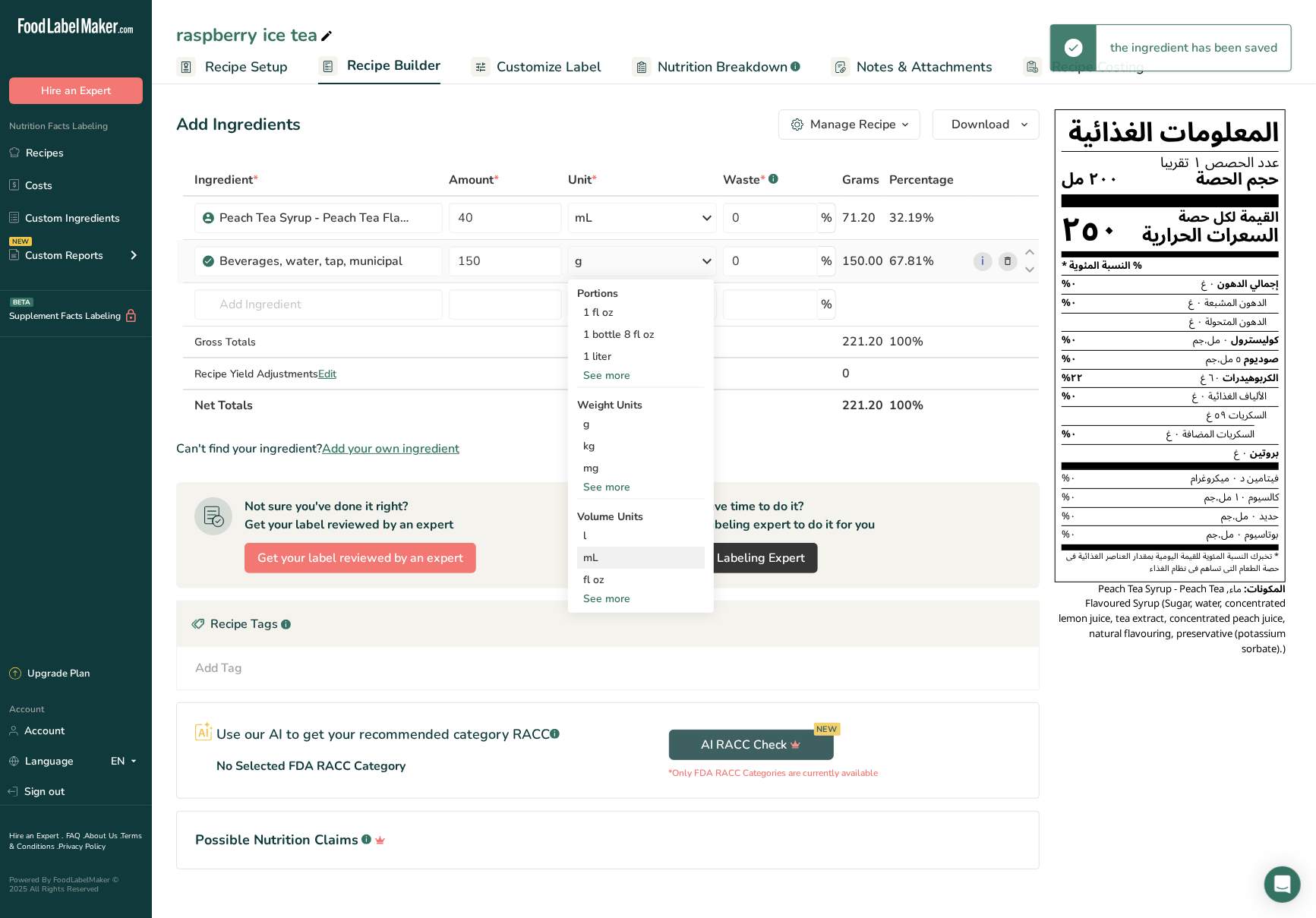
click at [639, 554] on div "mL" at bounding box center [641, 558] width 116 height 16
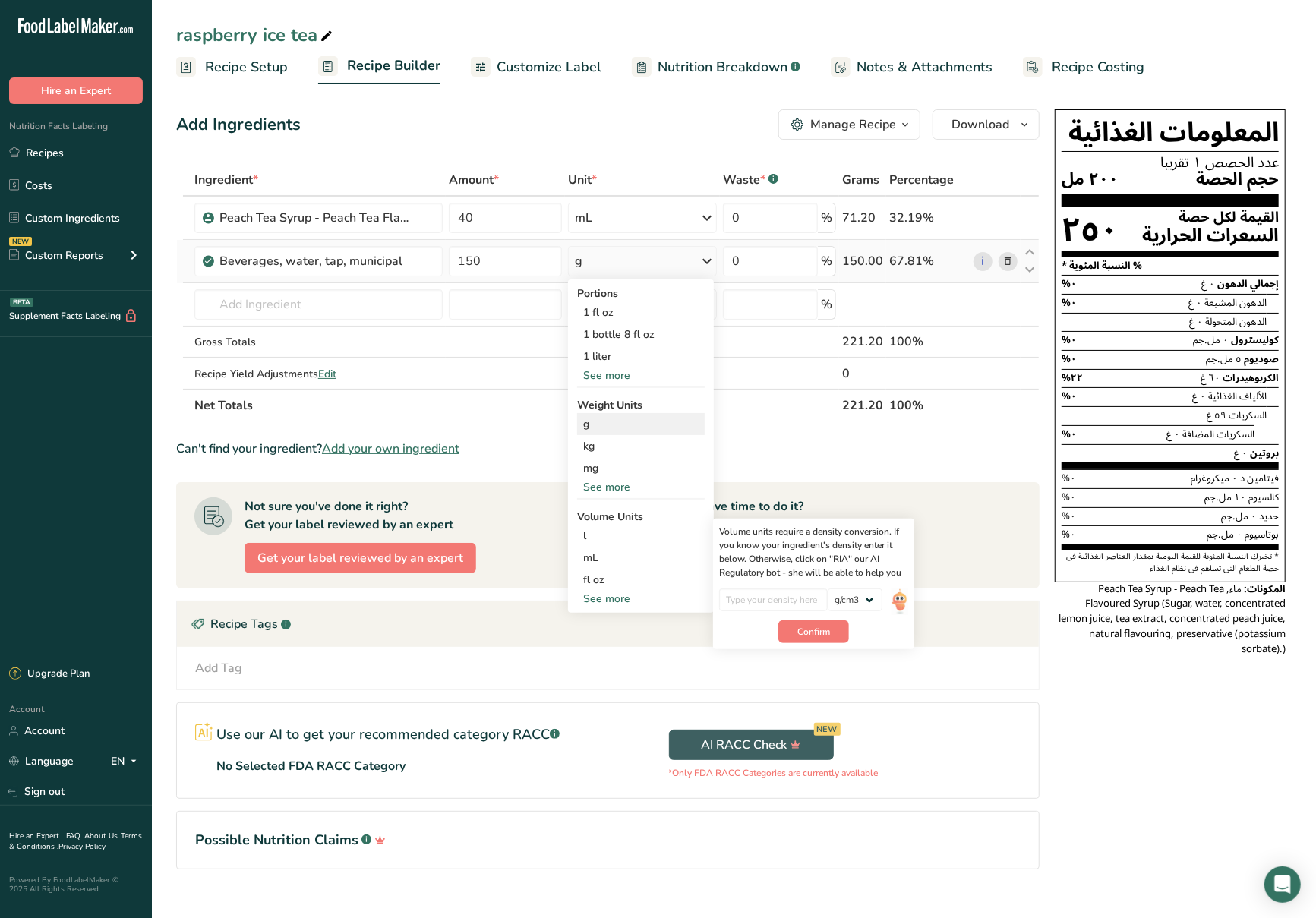
click at [626, 429] on div "g" at bounding box center [641, 424] width 128 height 22
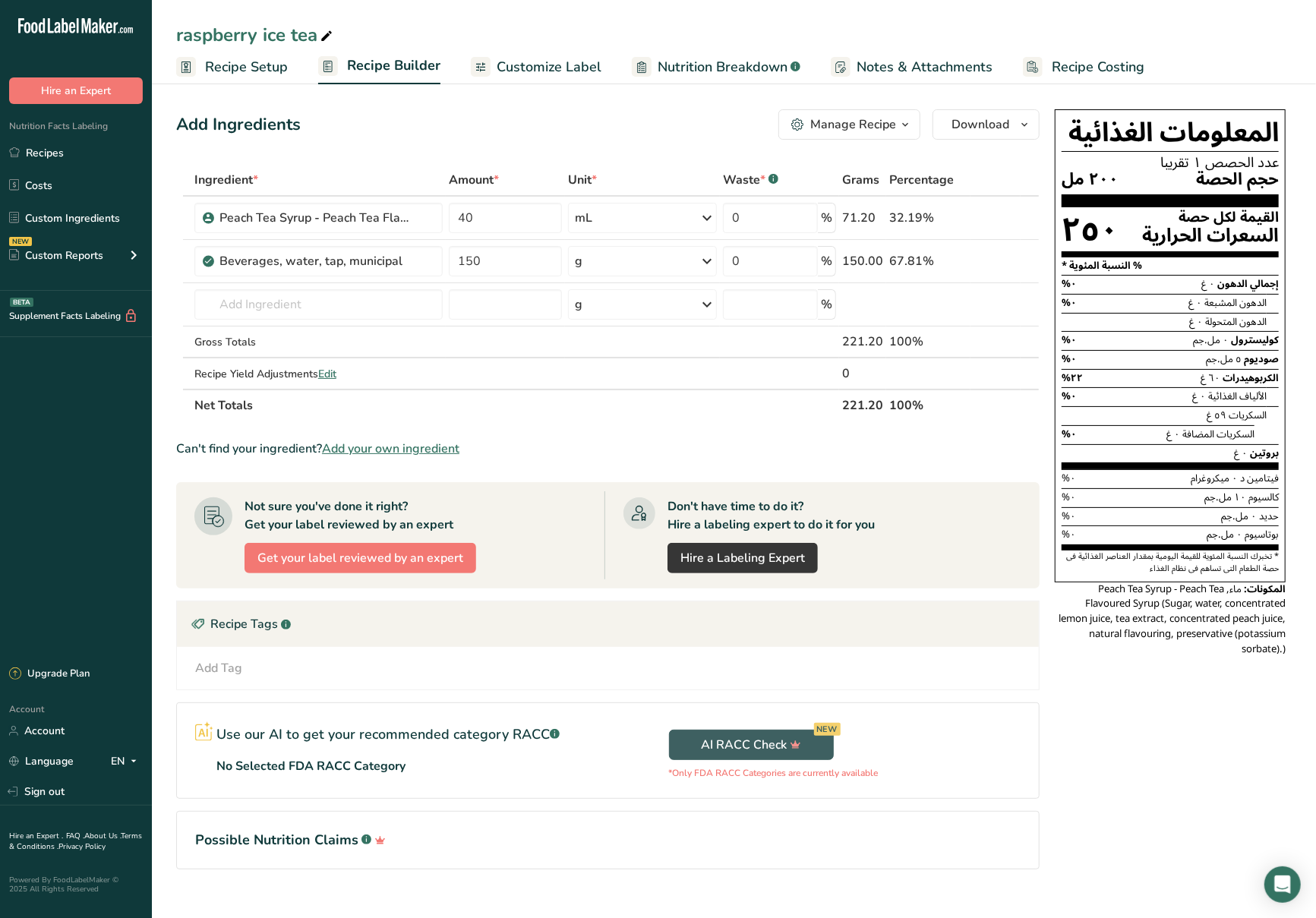
click at [559, 72] on span "Customize Label" at bounding box center [549, 67] width 105 height 21
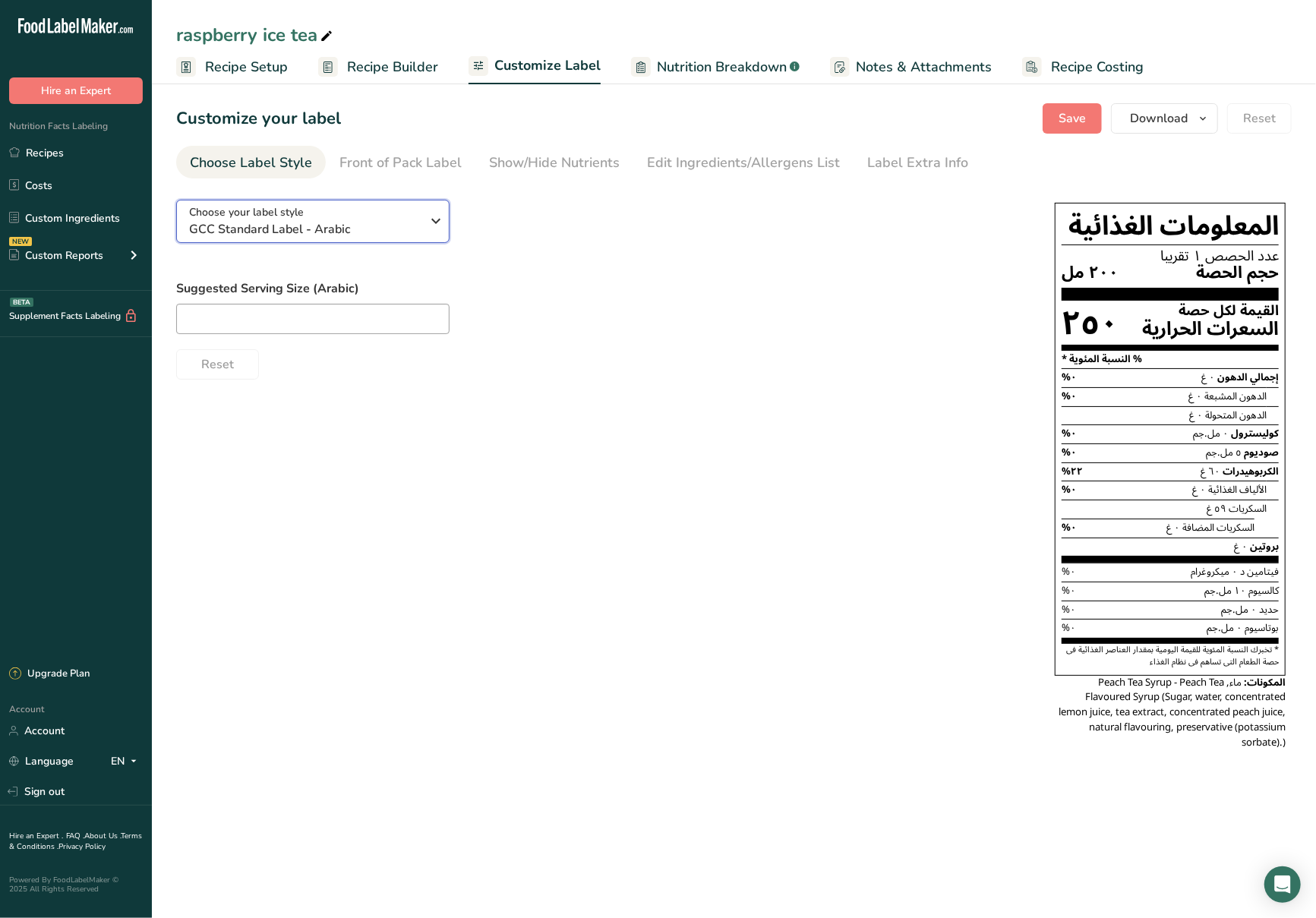
click at [400, 206] on div "Choose your label style GCC Standard Label - Arabic" at bounding box center [305, 221] width 232 height 34
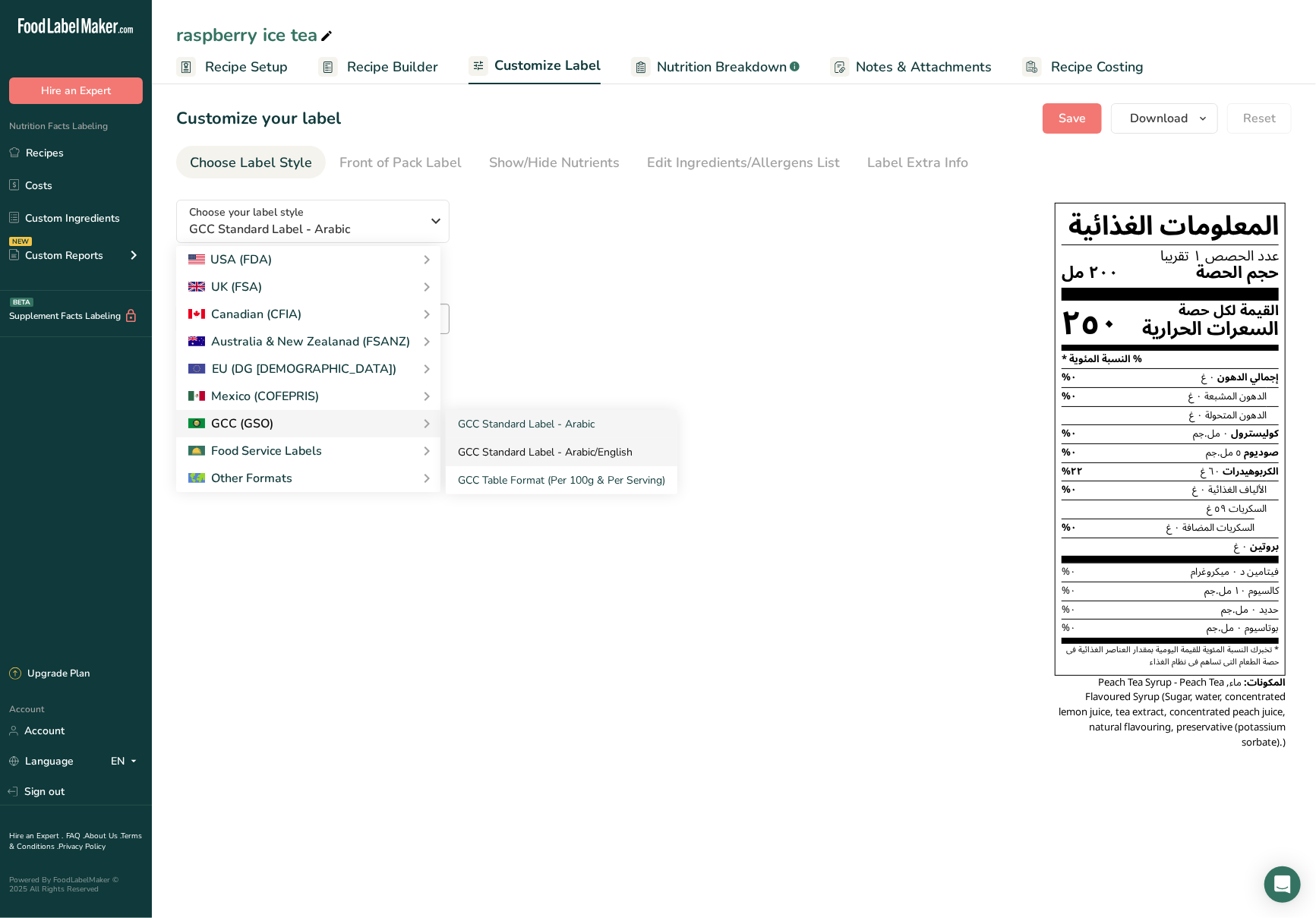
click at [496, 451] on link "GCC Standard Label - Arabic/English" at bounding box center [561, 452] width 232 height 28
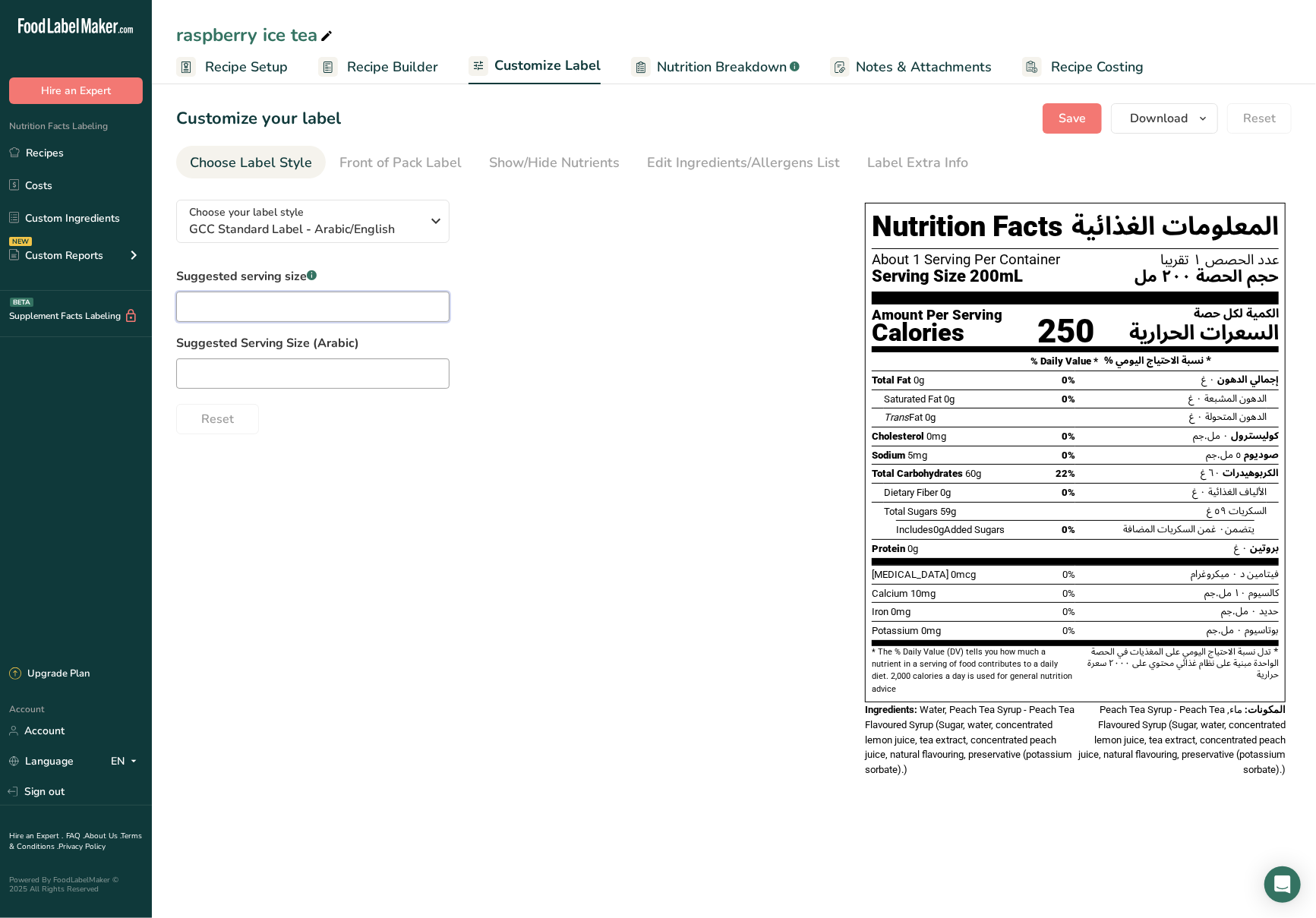
click at [397, 302] on input "text" at bounding box center [313, 307] width 273 height 30
type input "200"
click at [367, 384] on input "text" at bounding box center [313, 374] width 273 height 30
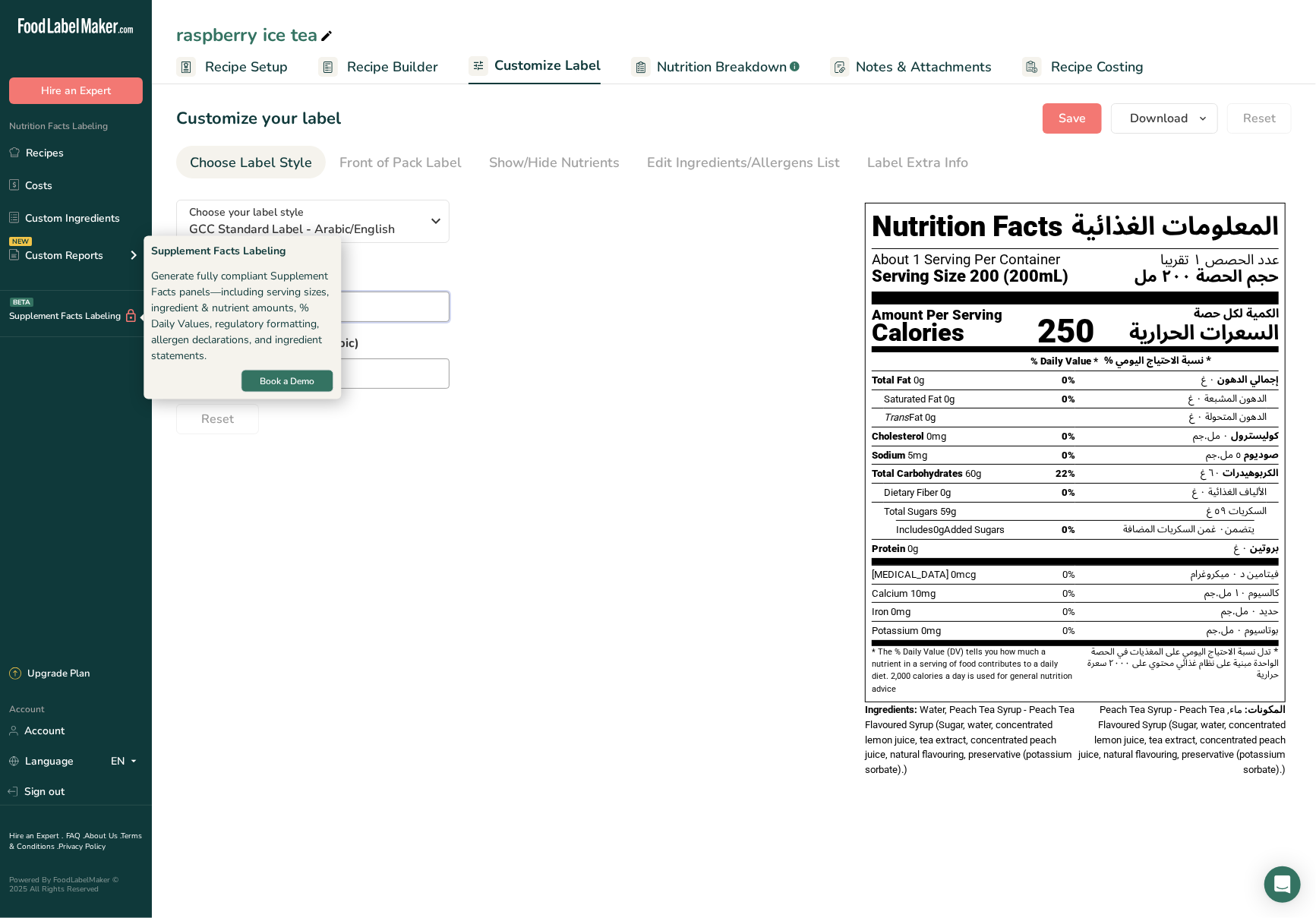
drag, startPoint x: 231, startPoint y: 297, endPoint x: 110, endPoint y: 327, distance: 124.7
click at [110, 327] on div ".a-20{fill:#fff;} Hire an Expert Nutrition Facts Labeling Recipes Costs Custom …" at bounding box center [658, 459] width 1316 height 918
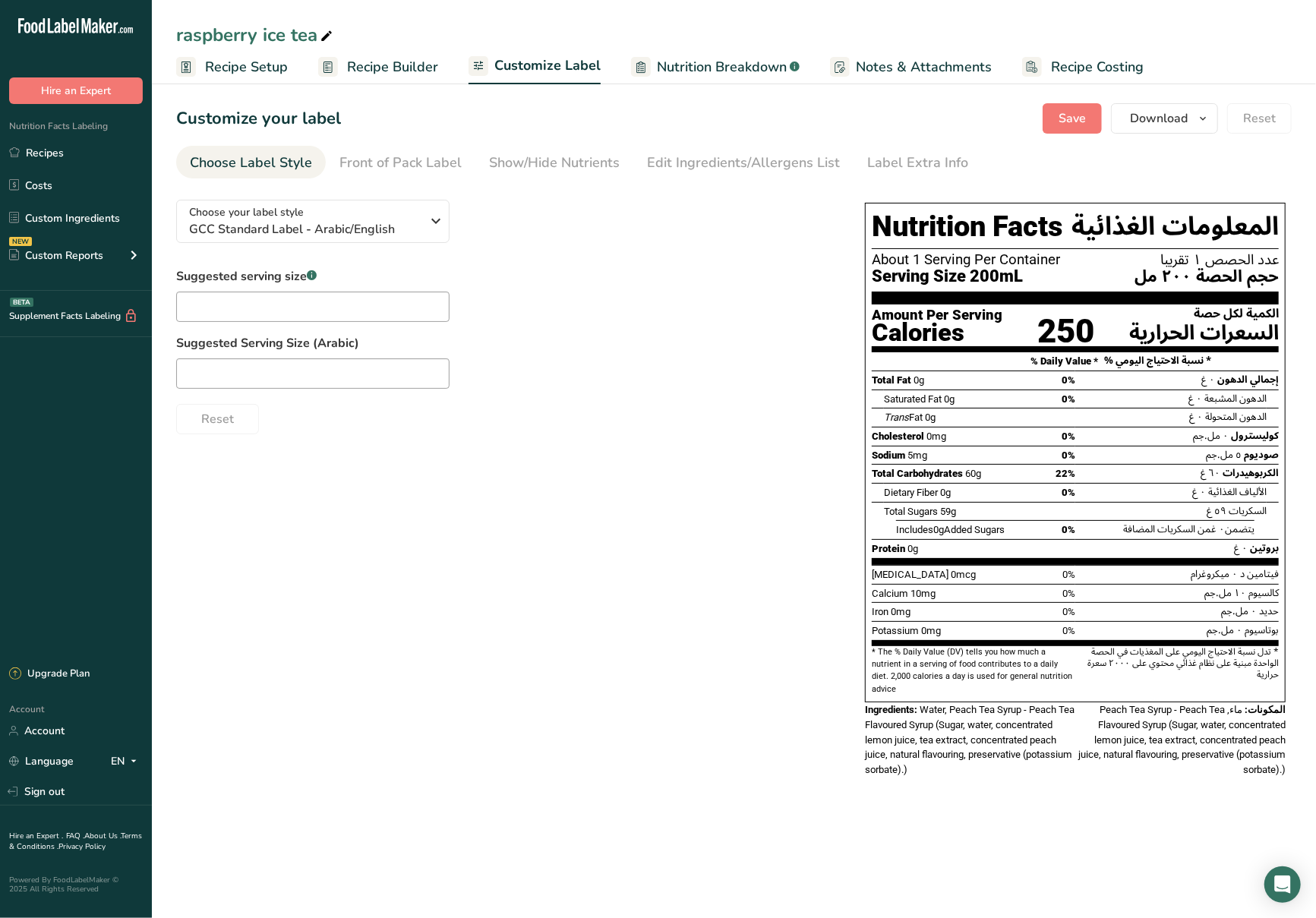
click at [678, 371] on div at bounding box center [505, 374] width 658 height 30
click at [1148, 114] on span "Download" at bounding box center [1159, 119] width 58 height 18
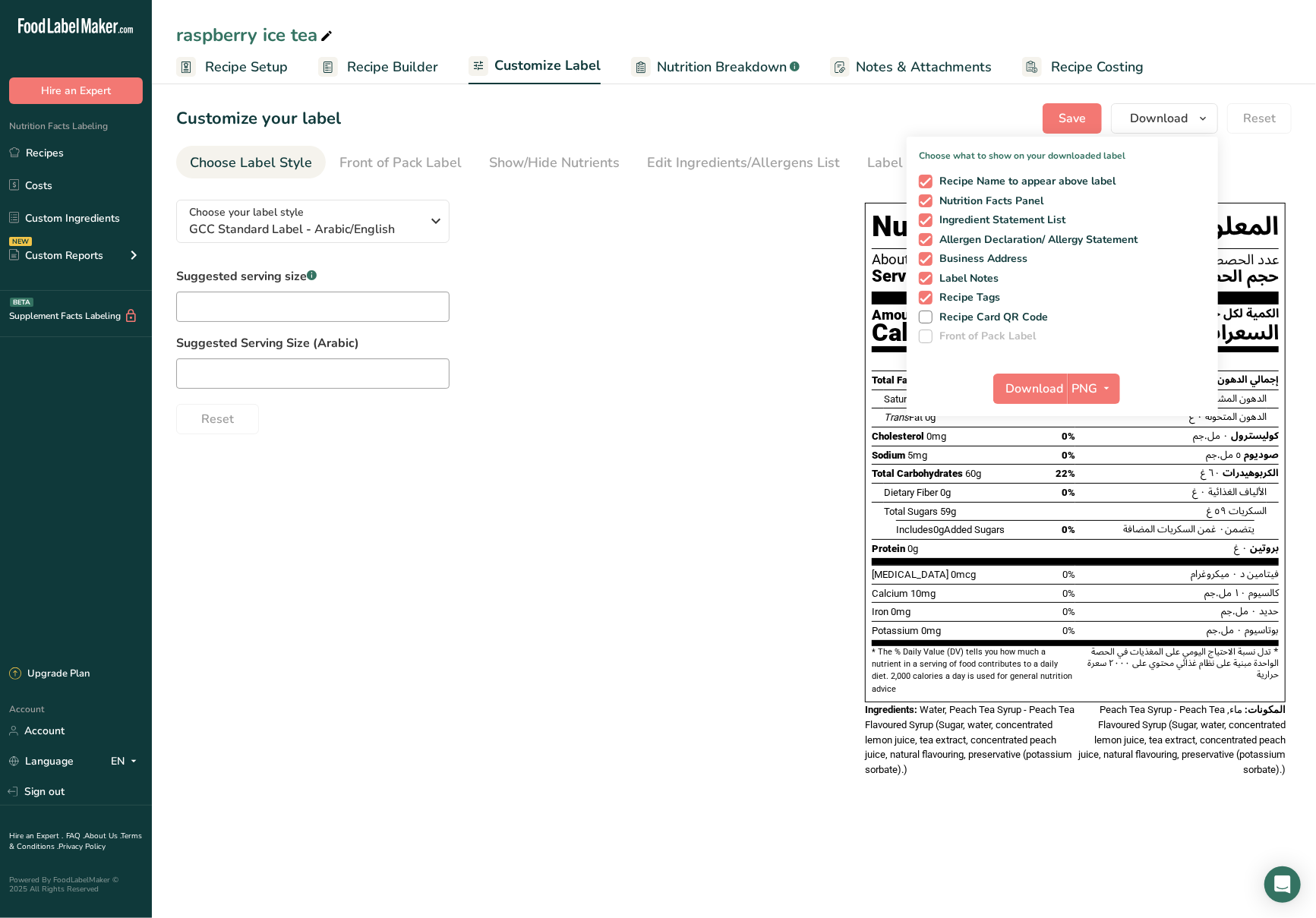
click at [1136, 142] on p "Choose what to show on your downloaded label" at bounding box center [1063, 150] width 311 height 26
click at [1143, 129] on button "Download" at bounding box center [1164, 118] width 107 height 30
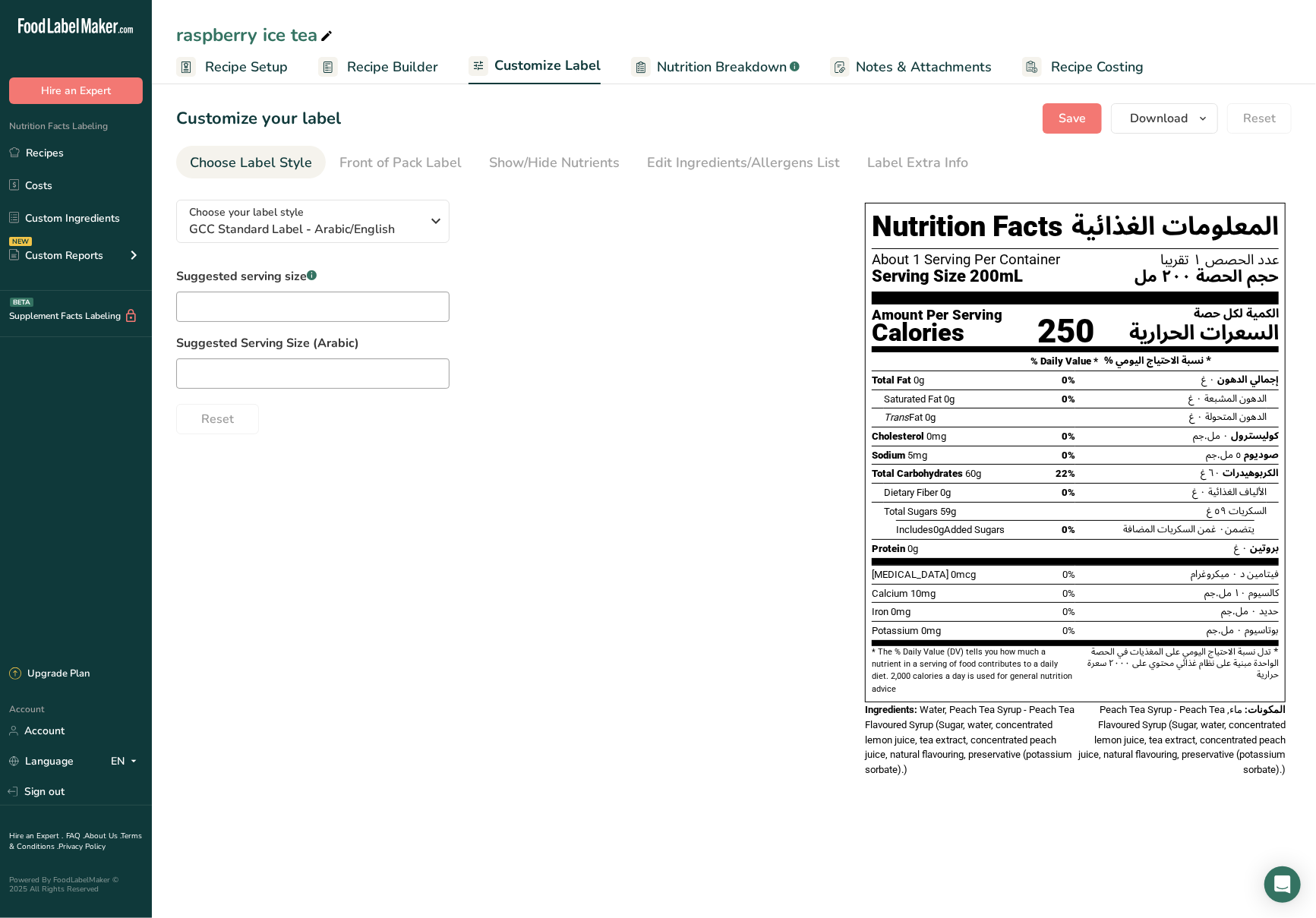
click at [709, 77] on link "Nutrition Breakdown .a-a{fill:#347362;}.b-a{fill:#fff;}" at bounding box center [715, 67] width 169 height 34
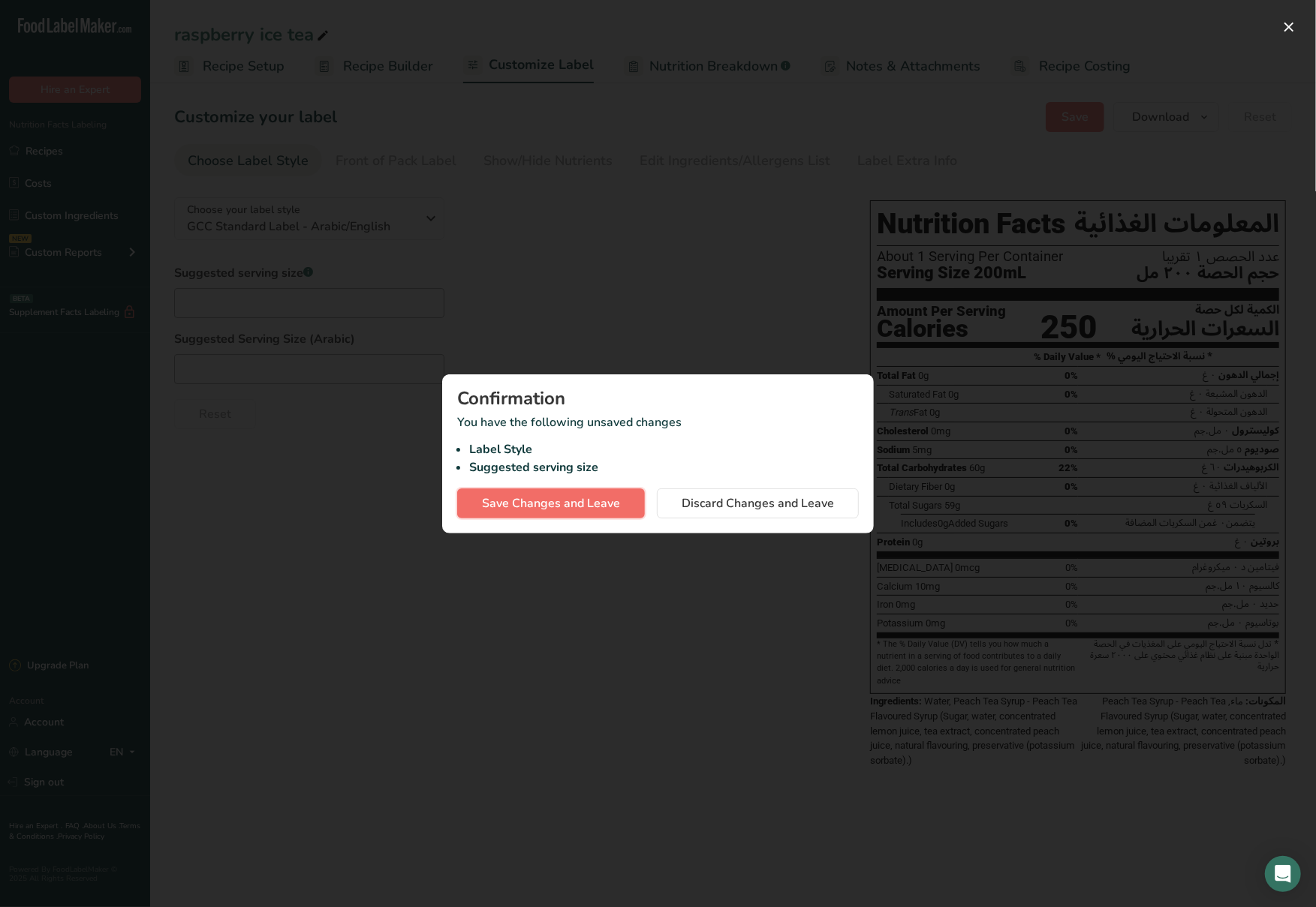
click at [589, 503] on span "Save Changes and Leave" at bounding box center [550, 504] width 138 height 18
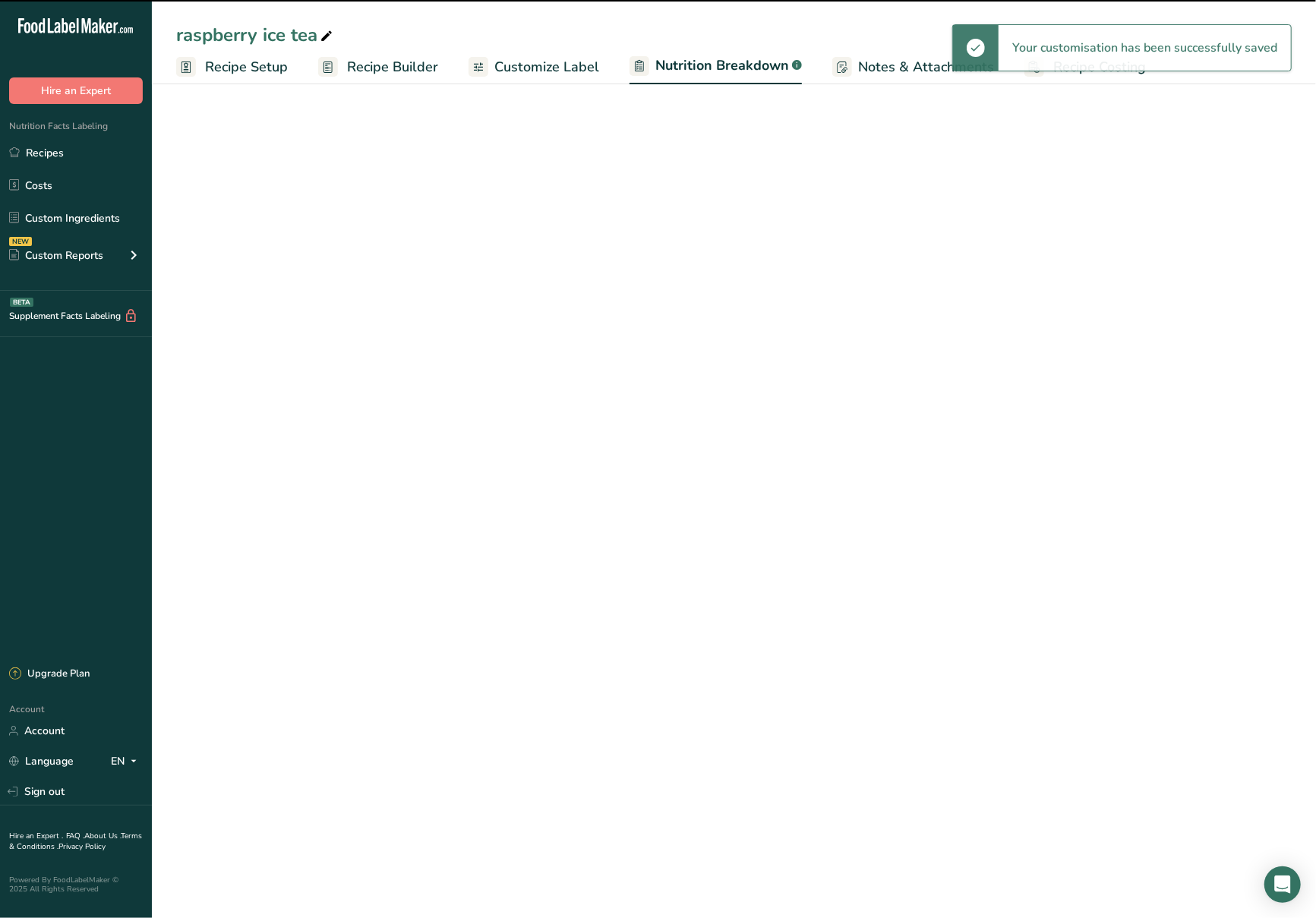
select select "Calories"
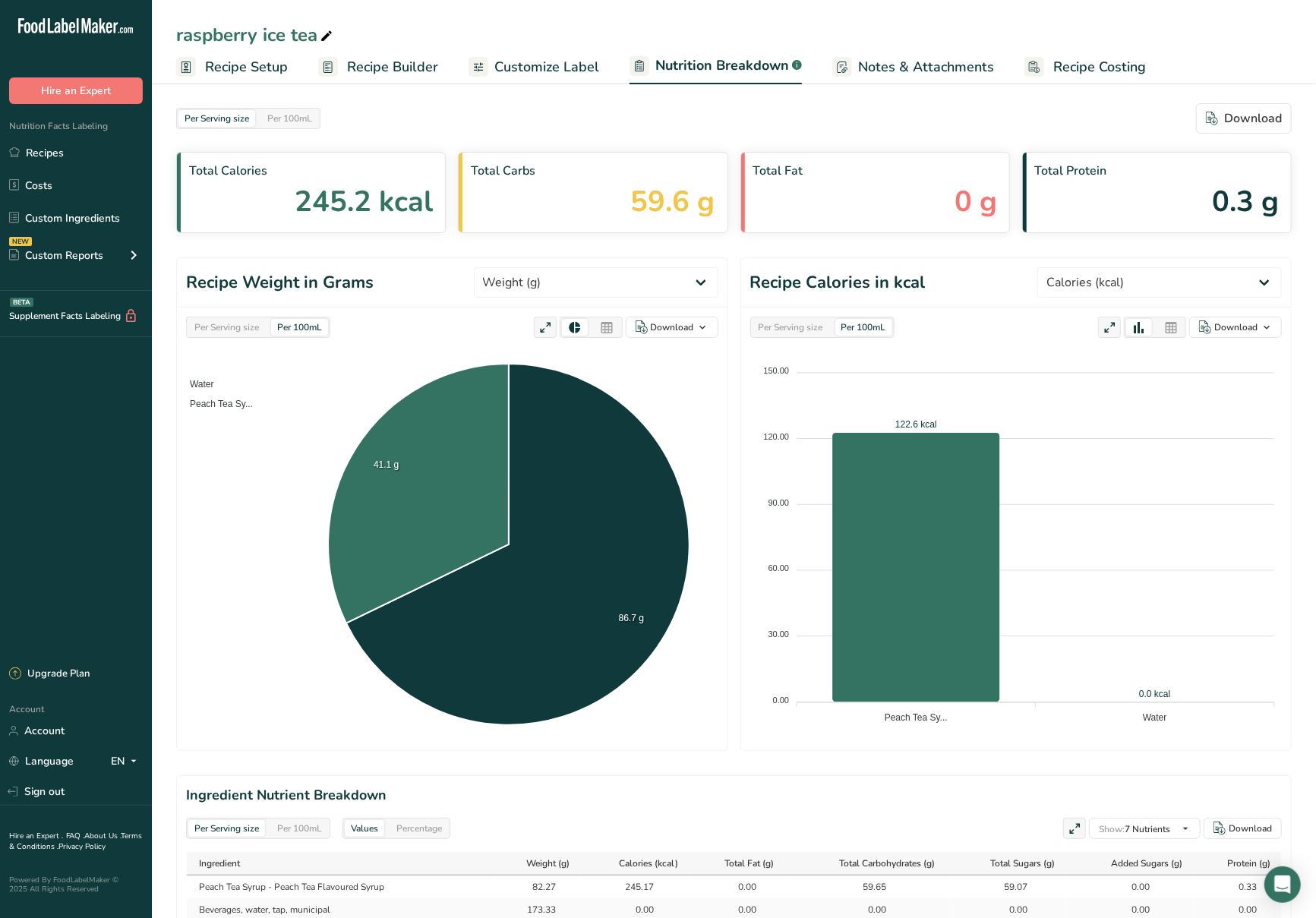
click at [875, 71] on span "Notes & Attachments" at bounding box center [926, 67] width 136 height 21
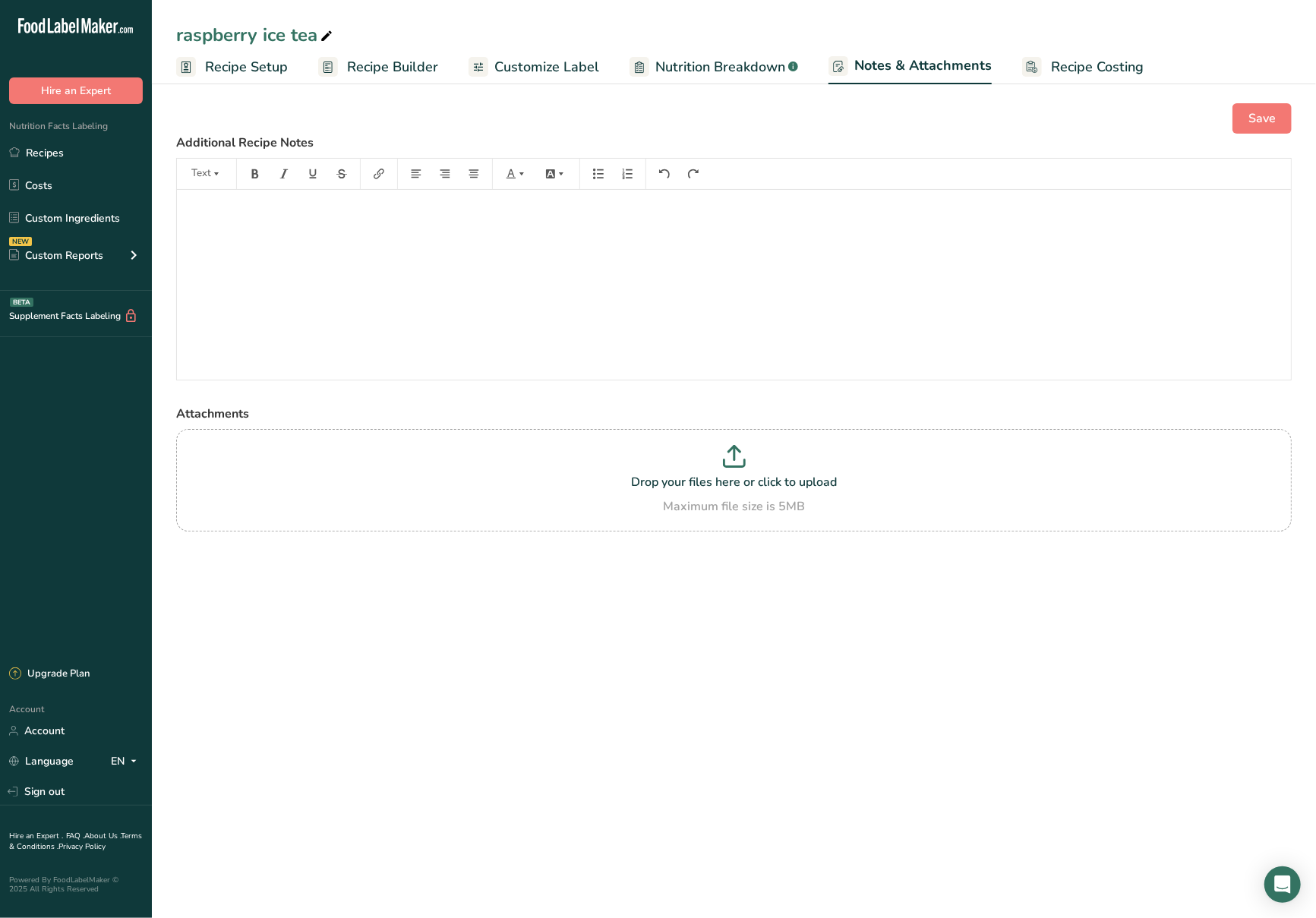
click at [730, 69] on span "Nutrition Breakdown" at bounding box center [720, 67] width 130 height 21
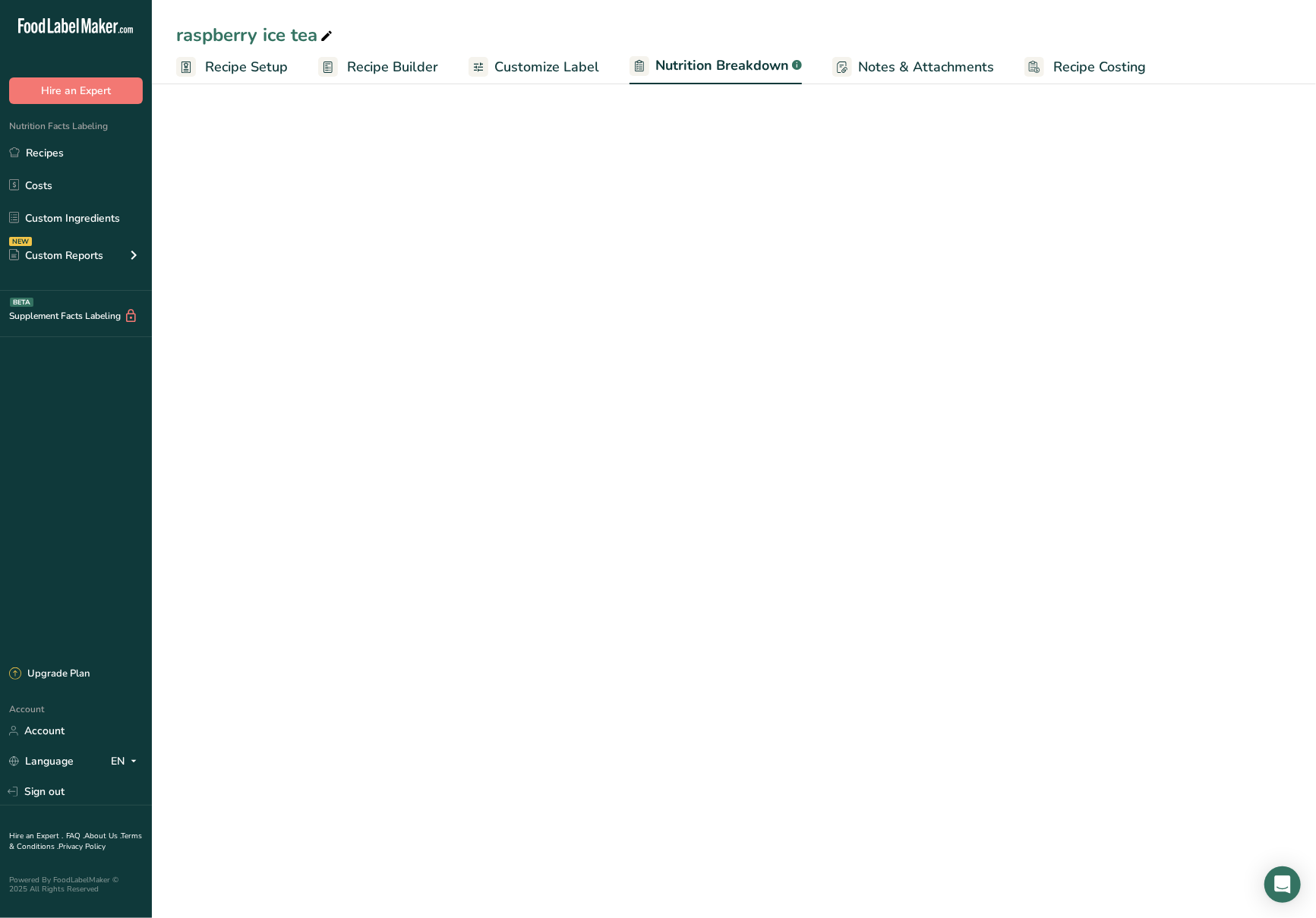
select select "Calories"
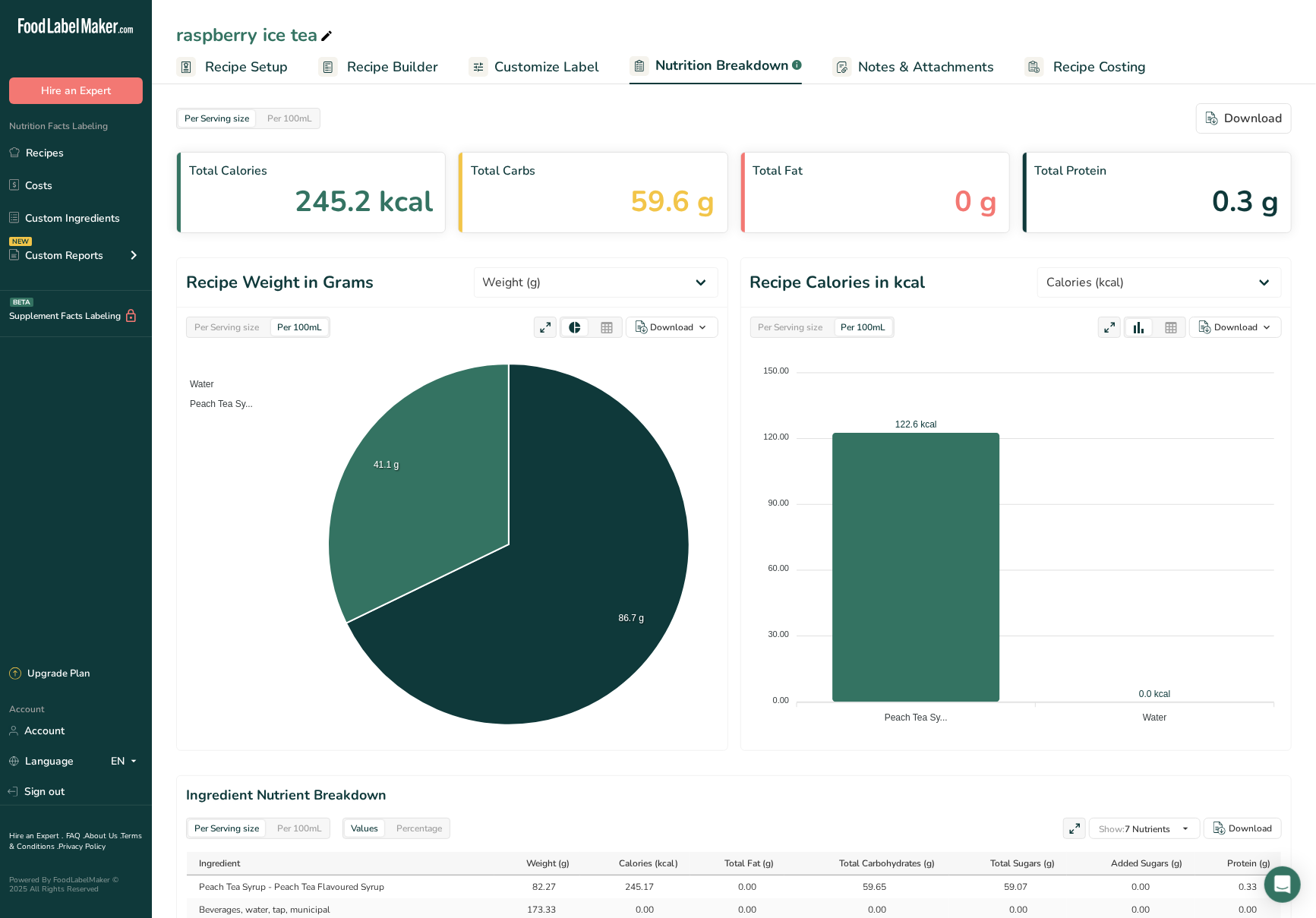
click at [557, 58] on span "Customize Label" at bounding box center [547, 67] width 105 height 21
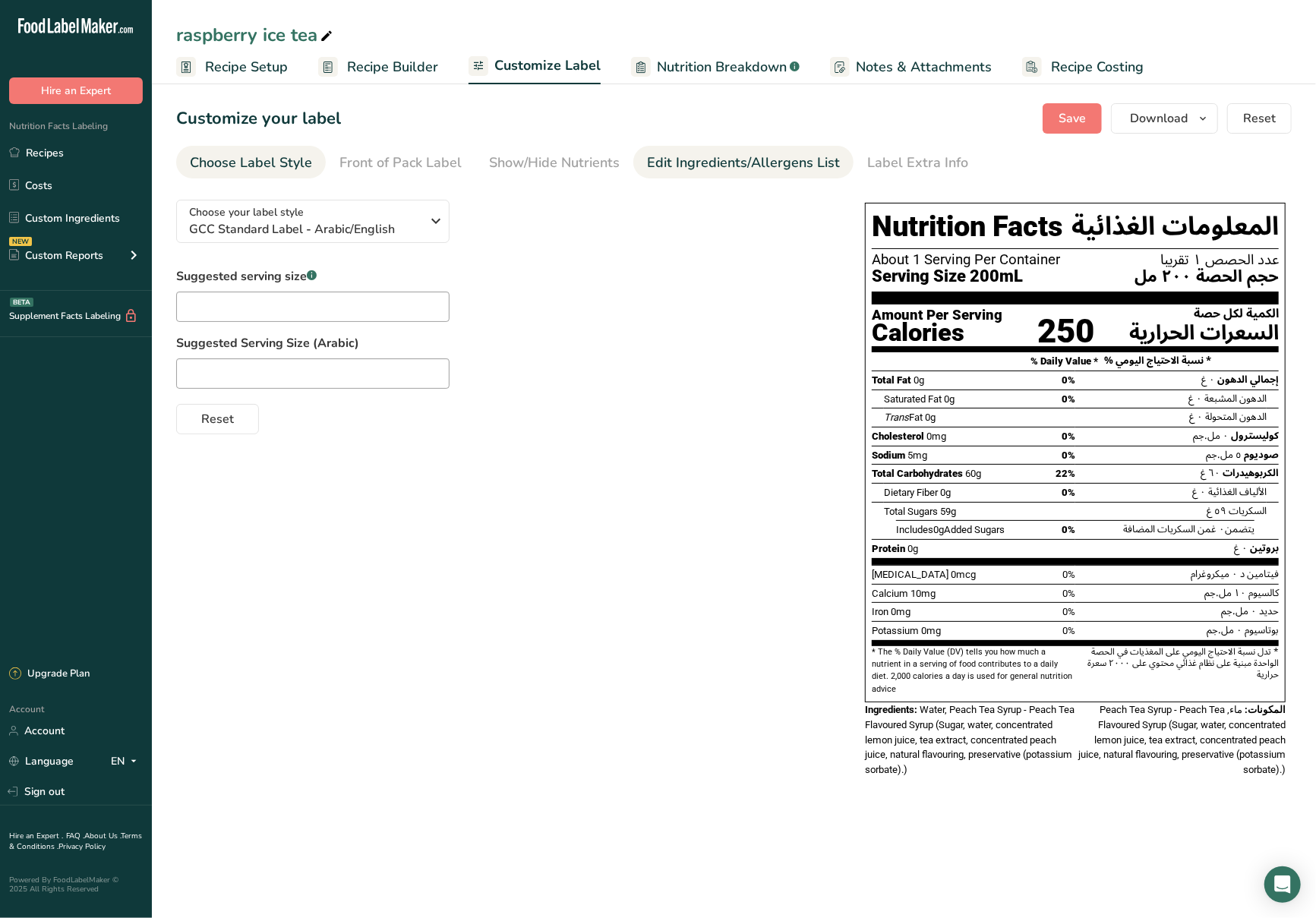
click at [724, 162] on div "Edit Ingredients/Allergens List" at bounding box center [743, 162] width 193 height 21
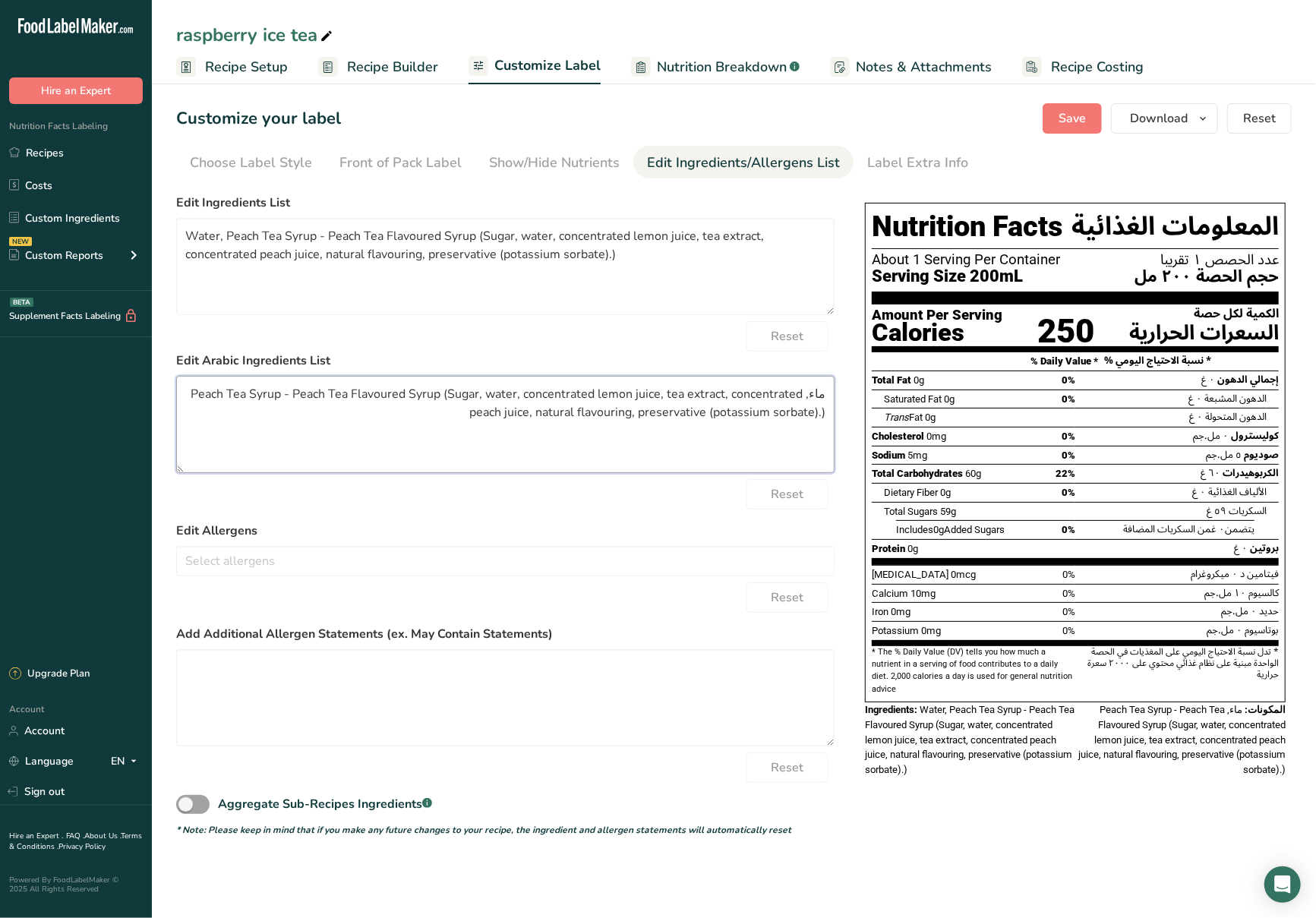
drag, startPoint x: 806, startPoint y: 397, endPoint x: 828, endPoint y: 392, distance: 22.6
click at [828, 392] on textarea "ماء, Peach Tea Syrup - Peach Tea Flavoured Syrup (Sugar, water, concentrated le…" at bounding box center [505, 424] width 658 height 97
drag, startPoint x: 811, startPoint y: 392, endPoint x: 839, endPoint y: 395, distance: 28.2
click at [839, 395] on div "Choose your label style GCC Standard Label - Arabic/English USA (FDA) Standard …" at bounding box center [734, 512] width 1116 height 649
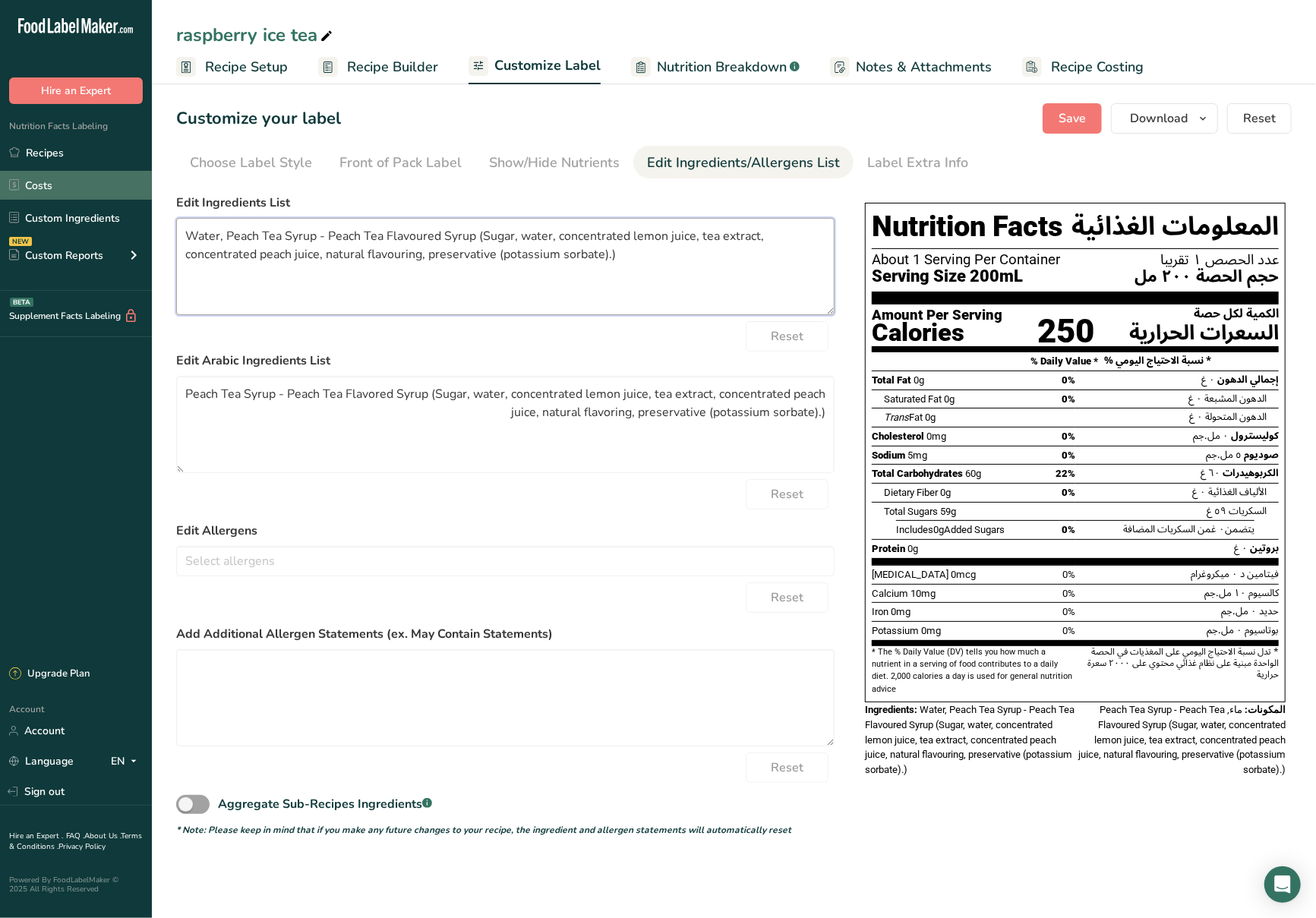
drag, startPoint x: 688, startPoint y: 246, endPoint x: 59, endPoint y: 183, distance: 632.1
click at [59, 183] on div ".a-20{fill:#fff;} Hire an Expert Nutrition Facts Labeling Recipes Costs Custom …" at bounding box center [658, 459] width 1316 height 918
drag, startPoint x: 496, startPoint y: 434, endPoint x: 175, endPoint y: 383, distance: 325.0
click at [175, 383] on section "Customize your label Save Download Choose what to show on your downloaded label…" at bounding box center [734, 471] width 1164 height 782
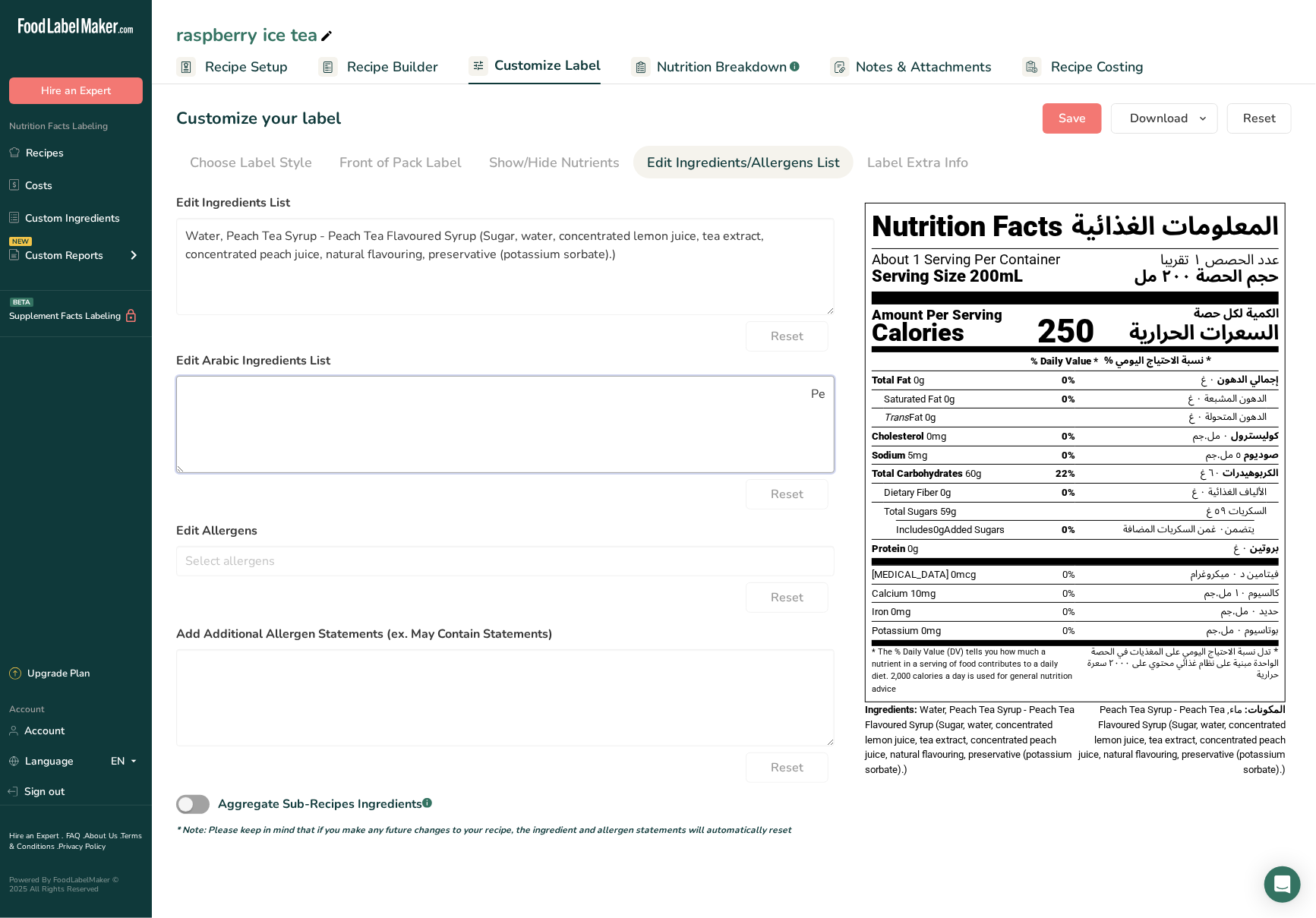
type textarea "P"
paste textarea "ماء، شراب شاي الخوخ - شراب بنكهة شاي الخوخ (سكر، ماء، عصير ليمون مركز، مستخلص ش…"
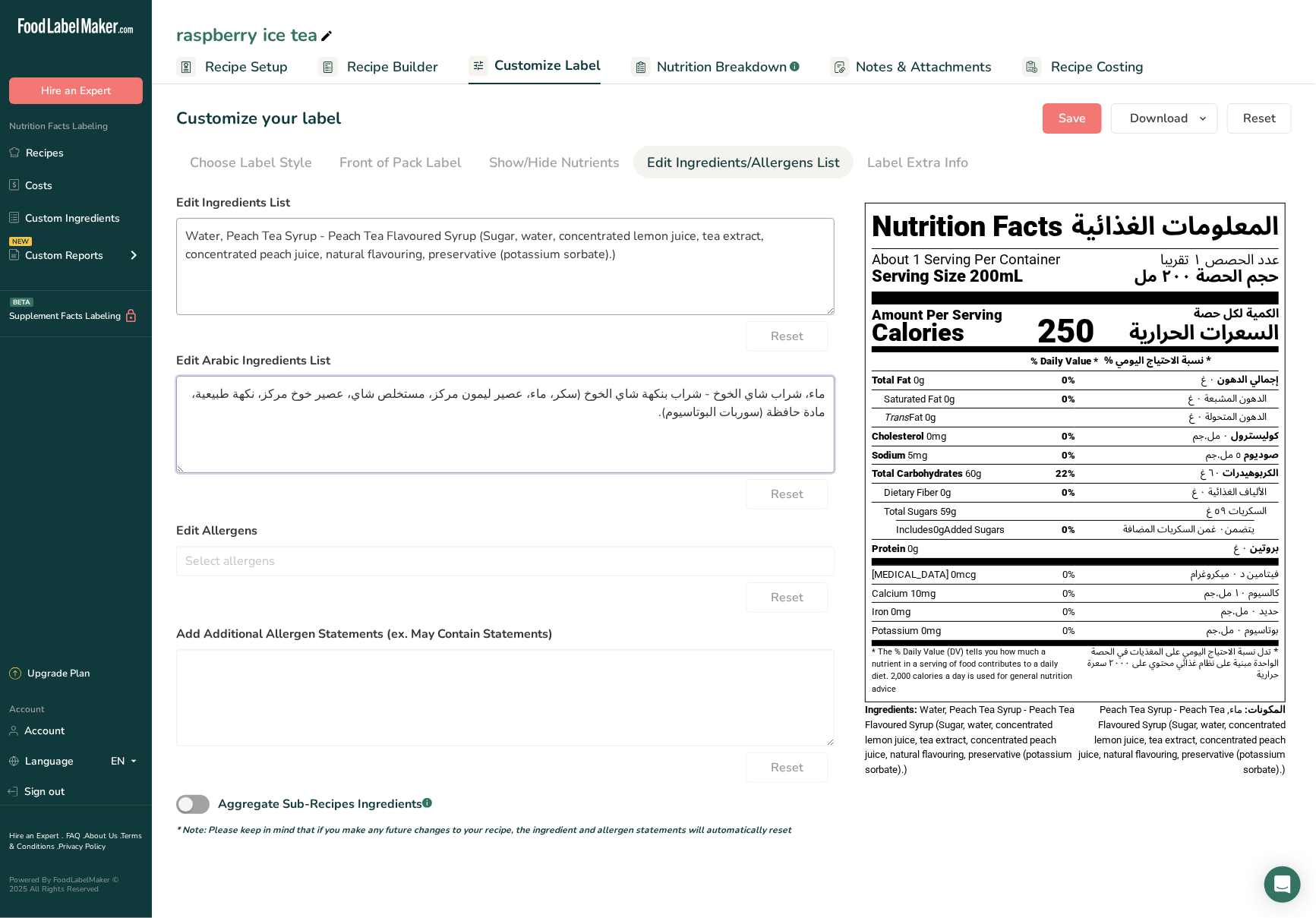
type textarea "ماء، شراب شاي الخوخ - شراب بنكهة شاي الخوخ (سكر، ماء، عصير ليمون مركز، مستخلص ش…"
click at [406, 283] on textarea "Water, Peach Tea Syrup - Peach Tea Flavored Syrup (Sugar, water, concentrated l…" at bounding box center [505, 266] width 658 height 97
click at [699, 267] on textarea "Water, Peach Tea Syrup - Peach Tea Flavored Syrup (Sugar, water, concentrated l…" at bounding box center [505, 266] width 658 height 97
type textarea "Water, Peach Tea Syrup - Peach Tea Flavored Syrup (Sugar, water, concentrated l…"
click at [1068, 114] on span "Save" at bounding box center [1073, 119] width 28 height 18
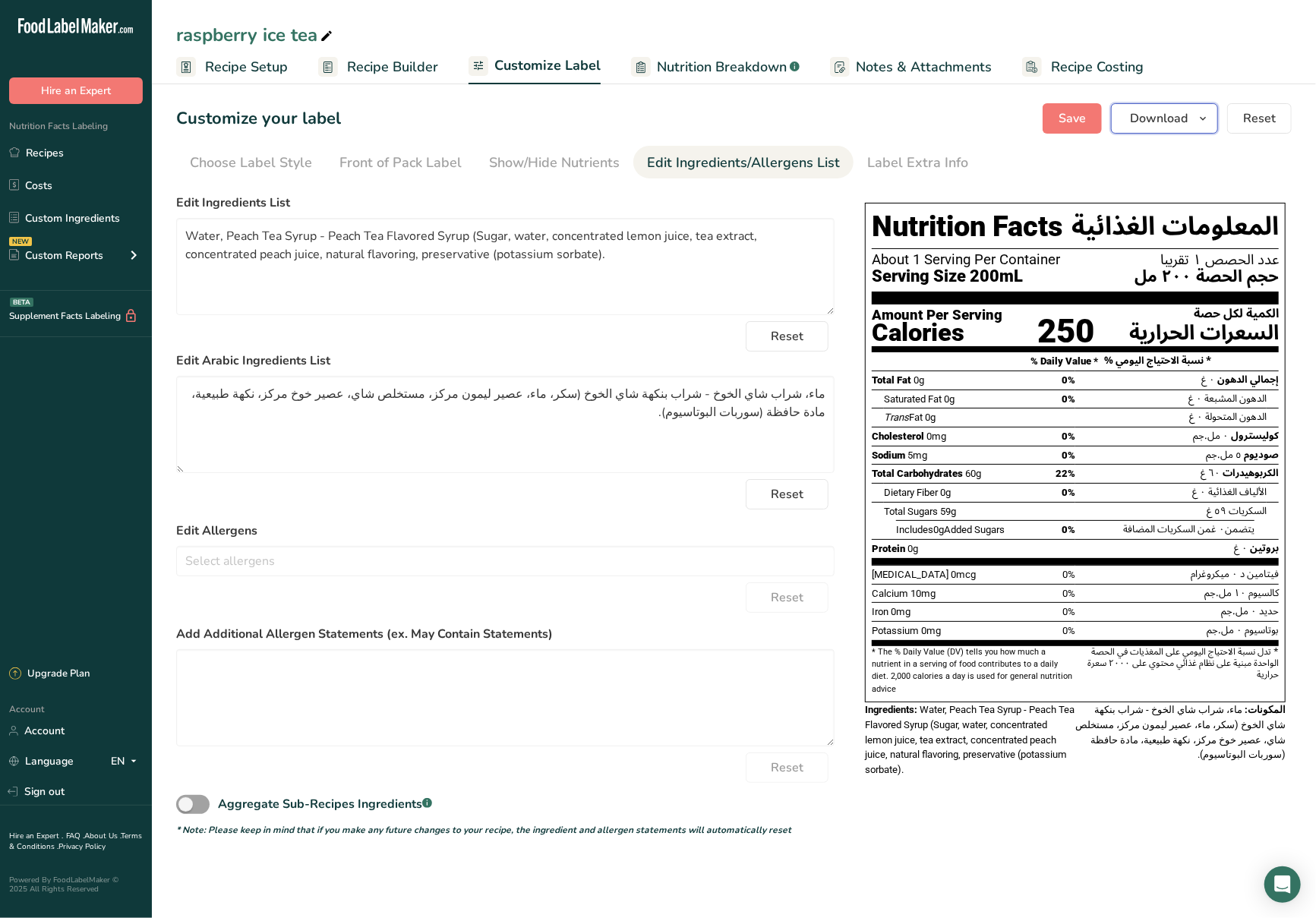
click at [1191, 113] on button "Download" at bounding box center [1164, 118] width 107 height 30
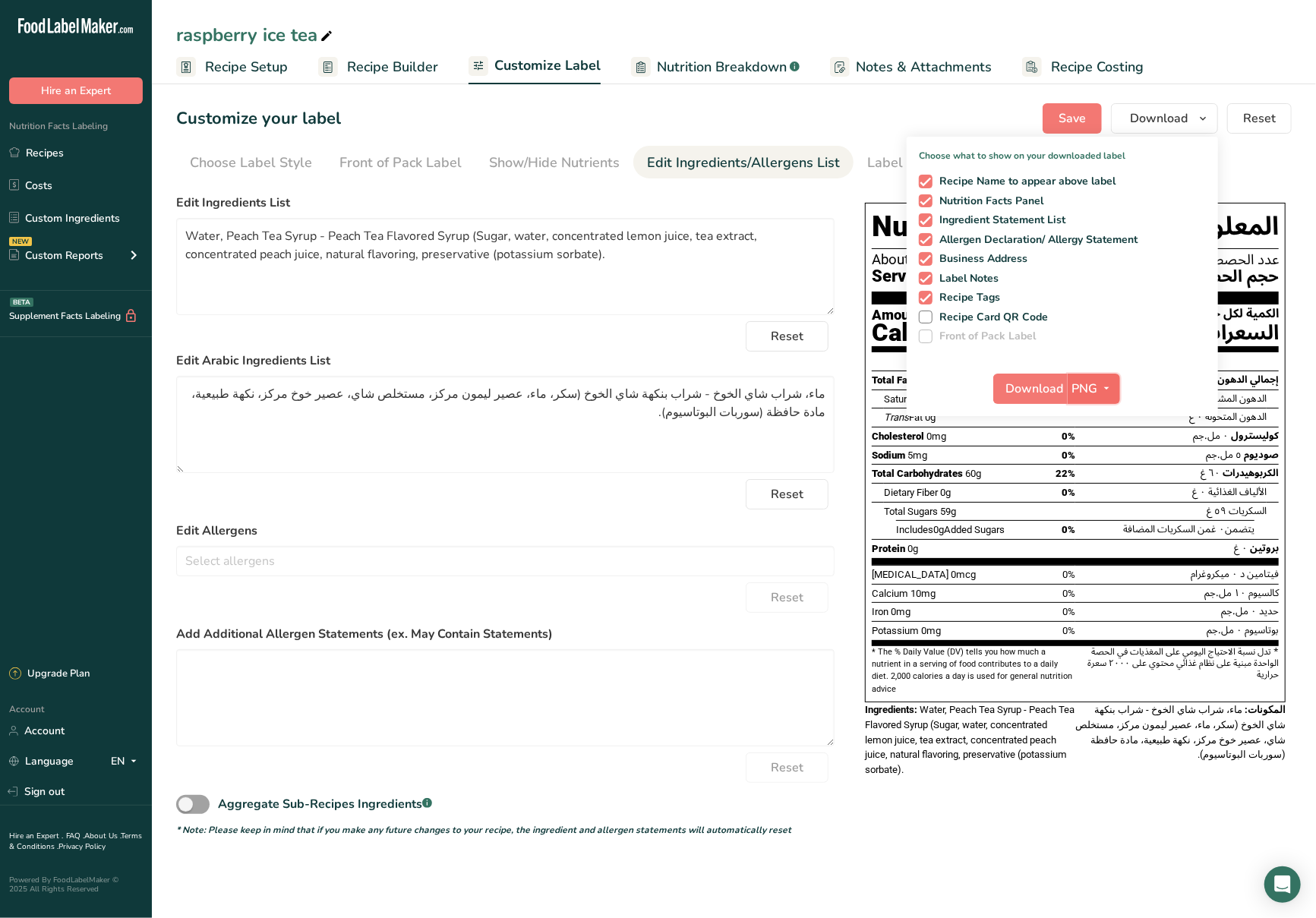
click at [1089, 377] on button "PNG" at bounding box center [1094, 388] width 52 height 30
click at [1100, 408] on link "PNG" at bounding box center [1096, 420] width 49 height 25
click at [1043, 392] on span "Download" at bounding box center [1035, 389] width 58 height 18
